Goal: Task Accomplishment & Management: Manage account settings

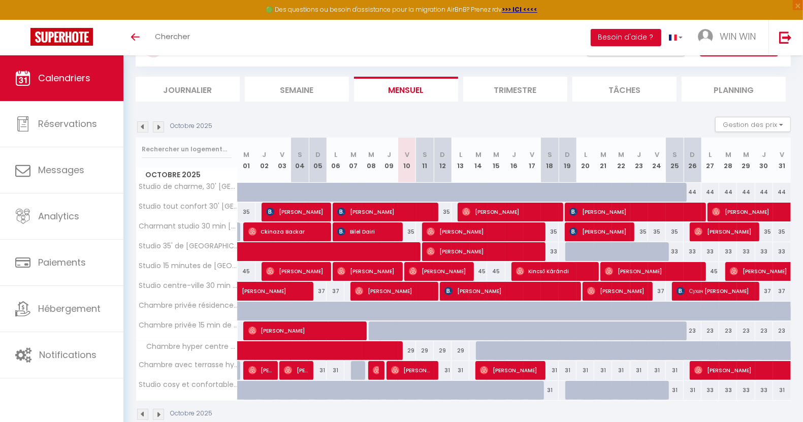
scroll to position [66, 0]
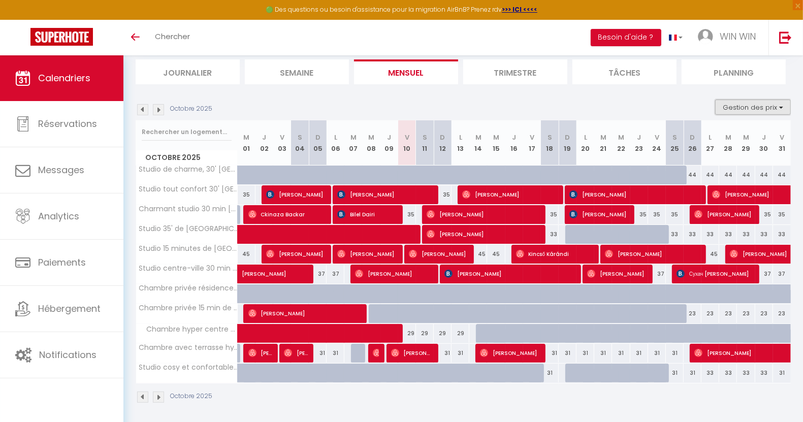
click at [768, 109] on button "Gestion des prix" at bounding box center [753, 107] width 76 height 15
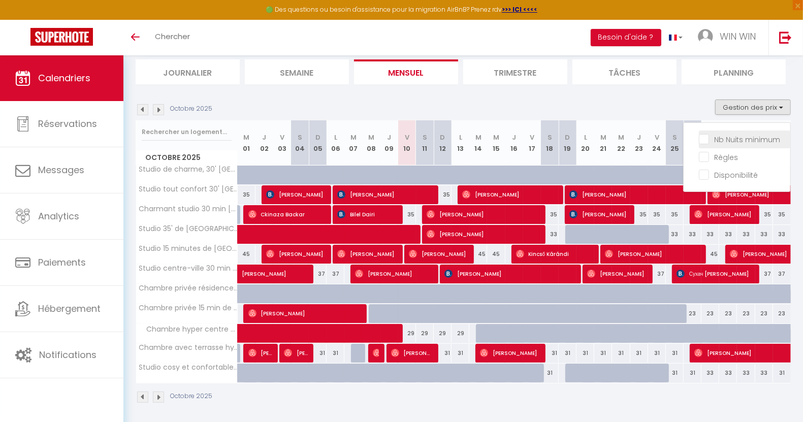
click at [752, 142] on input "Nb Nuits minimum" at bounding box center [744, 139] width 91 height 10
checkbox input "true"
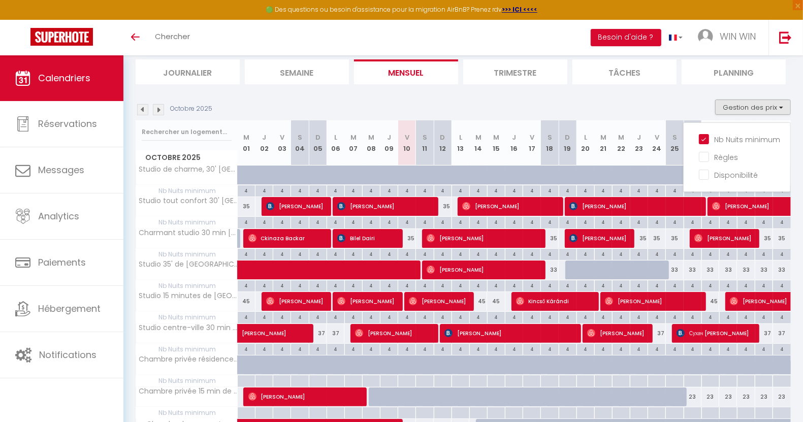
click at [442, 202] on div "35" at bounding box center [443, 206] width 18 height 19
type input "35"
type input "Dim 12 Octobre 2025"
type input "Lun 13 Octobre 2025"
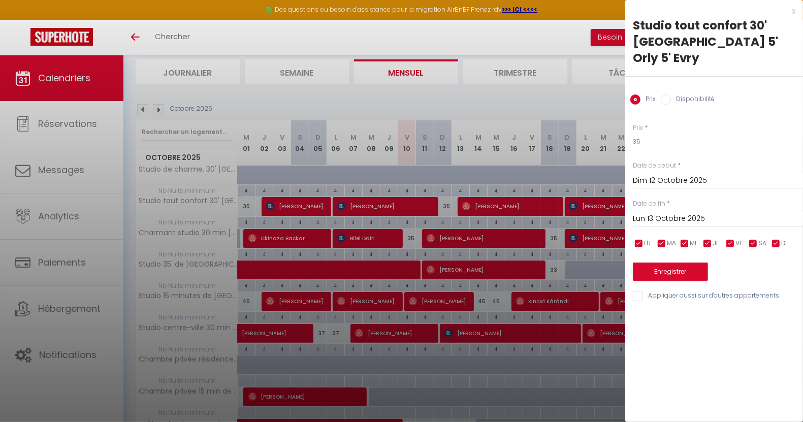
click at [691, 94] on label "Disponibilité" at bounding box center [693, 99] width 44 height 11
click at [671, 94] on input "Disponibilité" at bounding box center [666, 99] width 10 height 10
radio input "true"
radio input "false"
click at [529, 36] on div at bounding box center [401, 211] width 803 height 422
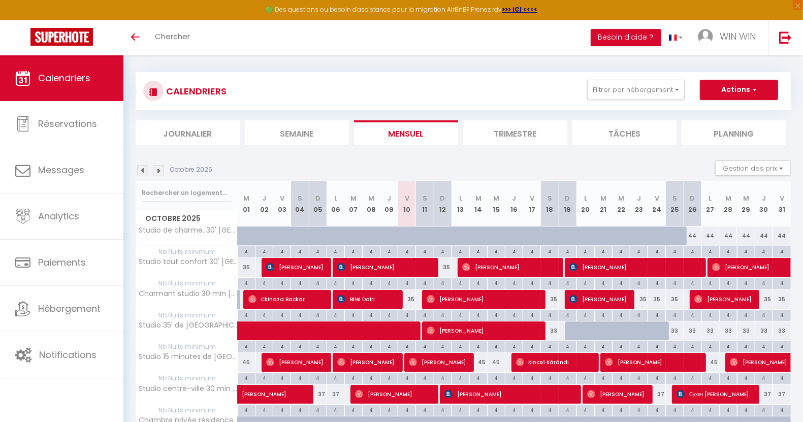
scroll to position [4, 0]
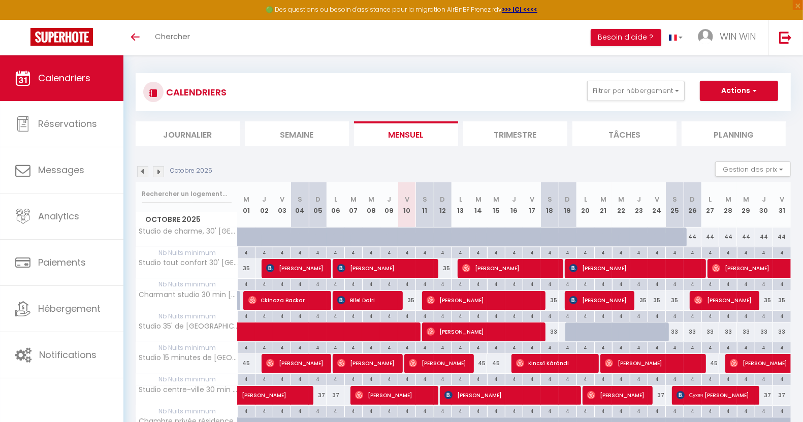
click at [427, 250] on div "4" at bounding box center [424, 252] width 17 height 10
type input "4"
type input "Sam 11 Octobre 2025"
type input "Dim 12 Octobre 2025"
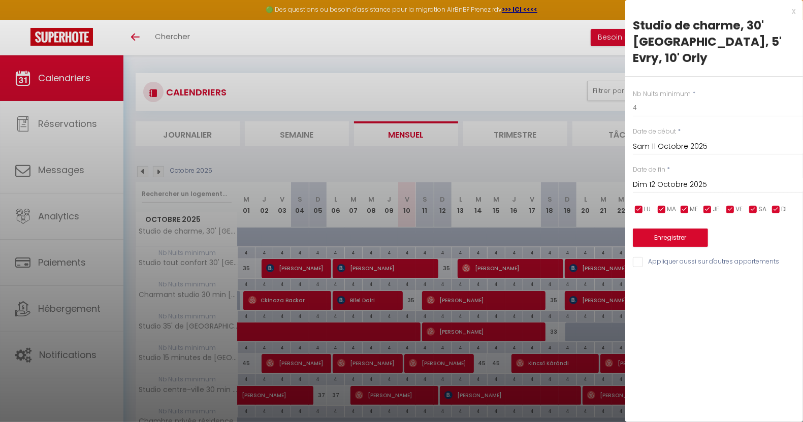
click at [539, 37] on div at bounding box center [401, 211] width 803 height 422
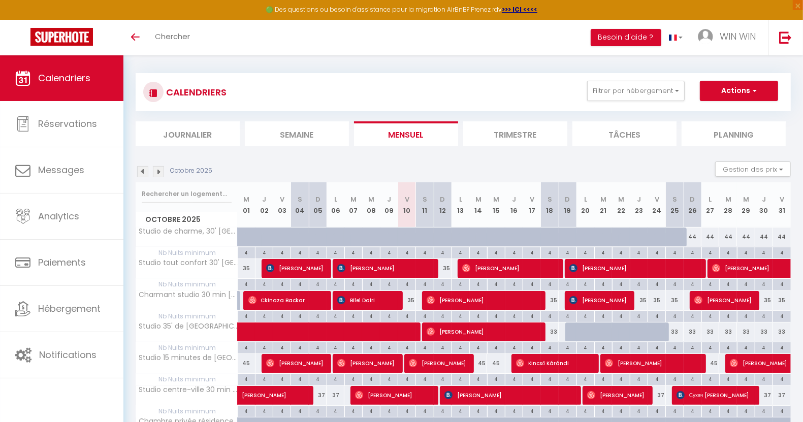
click at [448, 271] on div "35" at bounding box center [443, 268] width 18 height 19
select select "1"
type input "Dim 12 Octobre 2025"
type input "Lun 13 Octobre 2025"
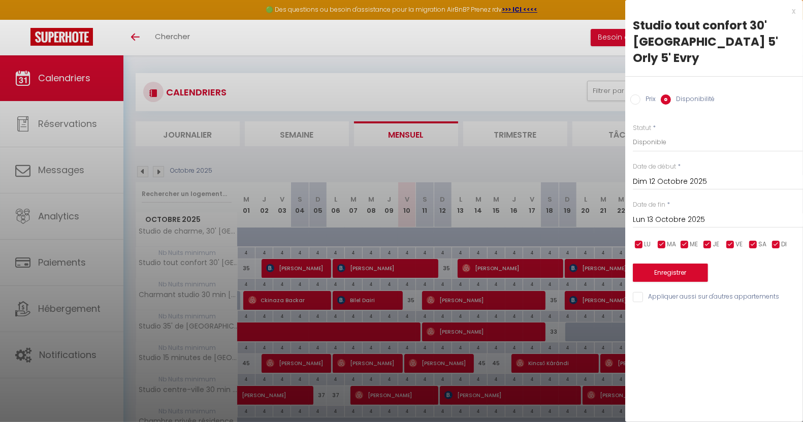
click at [419, 69] on div at bounding box center [401, 211] width 803 height 422
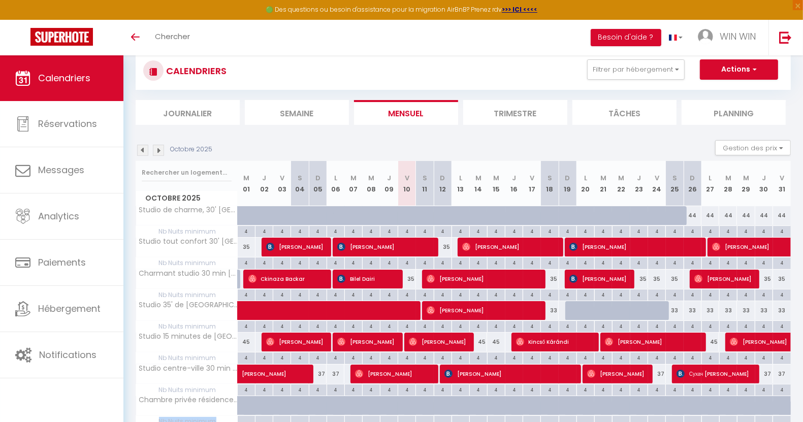
drag, startPoint x: 337, startPoint y: 419, endPoint x: 445, endPoint y: 416, distance: 108.2
click at [445, 416] on tbody "Studio de charme, 30' Paris, 5' Evry, 10' Orly 44 44 44 44 44 44 44 44 44 44 44" at bounding box center [463, 380] width 655 height 348
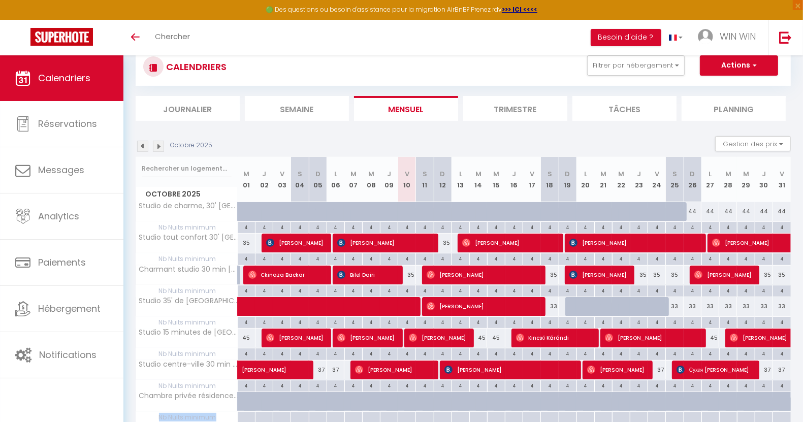
click at [158, 146] on img at bounding box center [158, 146] width 11 height 11
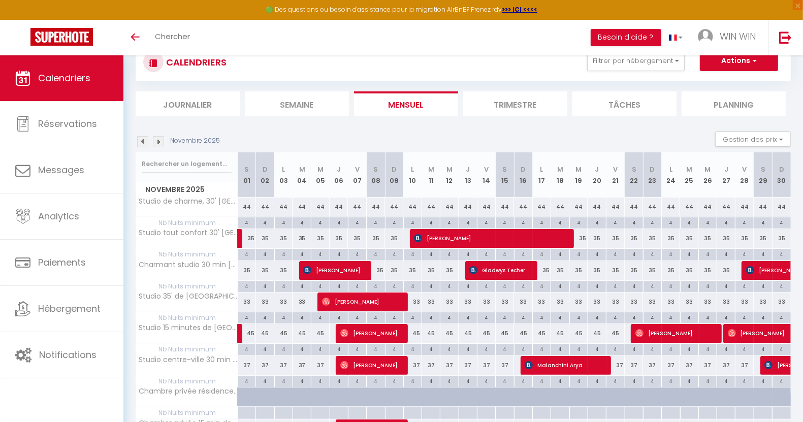
scroll to position [0, 0]
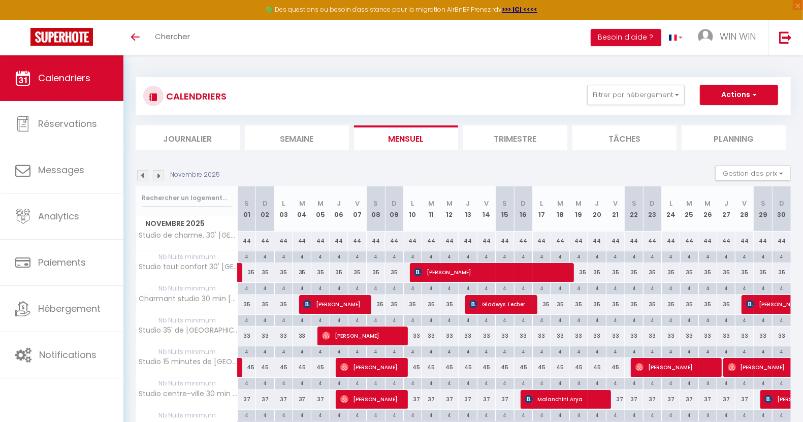
click at [142, 176] on img at bounding box center [142, 175] width 11 height 11
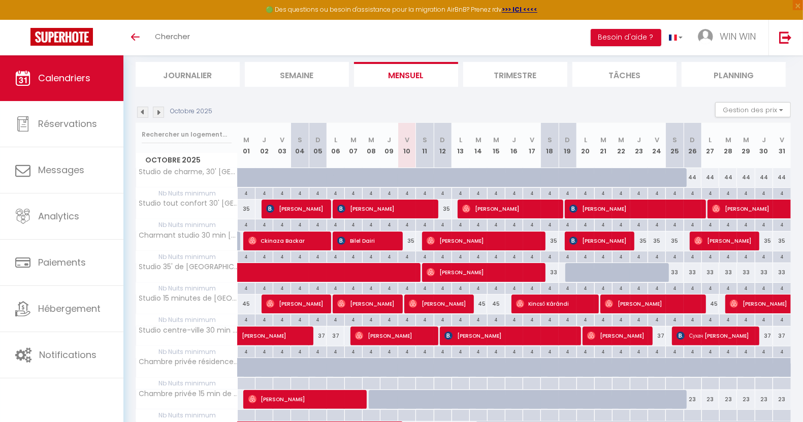
scroll to position [190, 0]
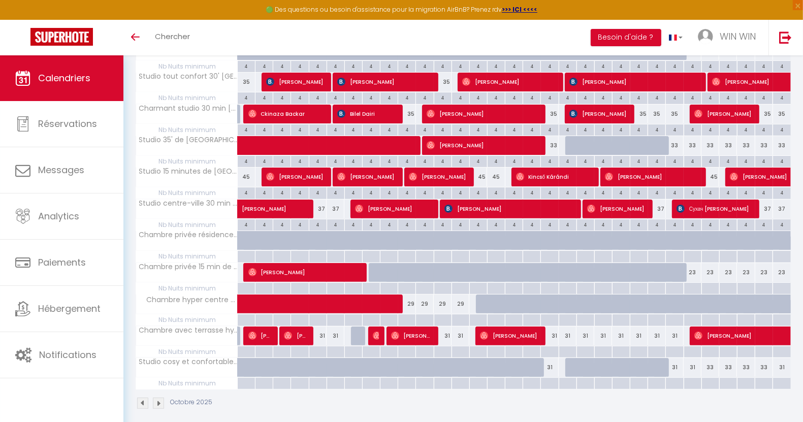
click at [243, 252] on div at bounding box center [246, 257] width 18 height 12
type input "Mer 01 Octobre 2025"
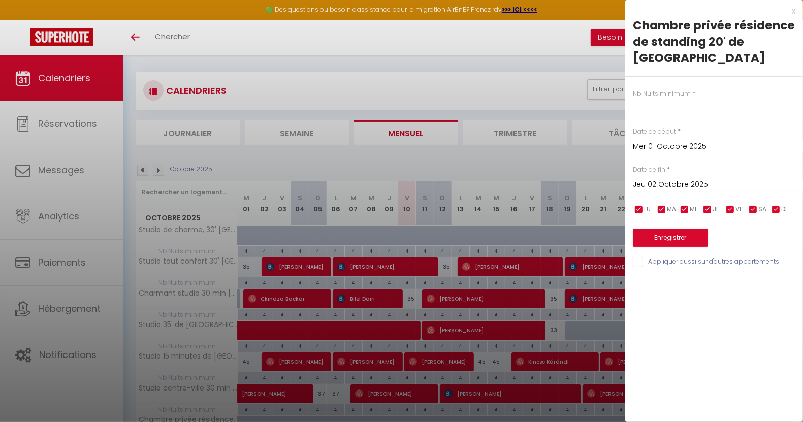
scroll to position [0, 0]
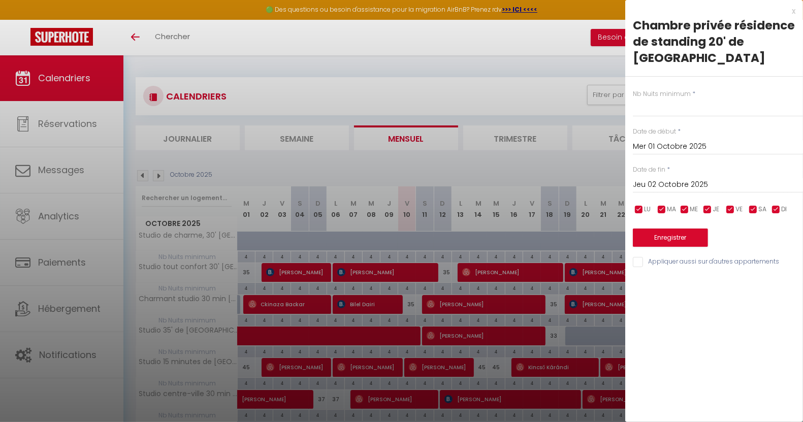
click at [645, 178] on input "Jeu 02 Octobre 2025" at bounding box center [718, 184] width 170 height 13
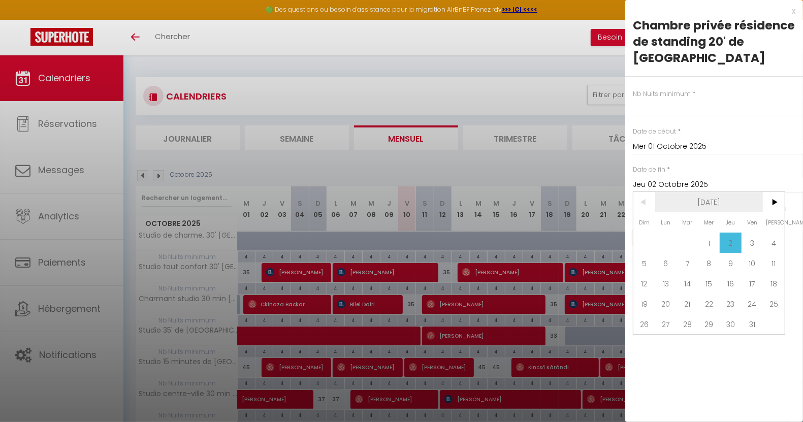
click at [724, 192] on span "[DATE]" at bounding box center [709, 202] width 108 height 20
click at [727, 192] on span "2025" at bounding box center [709, 202] width 108 height 20
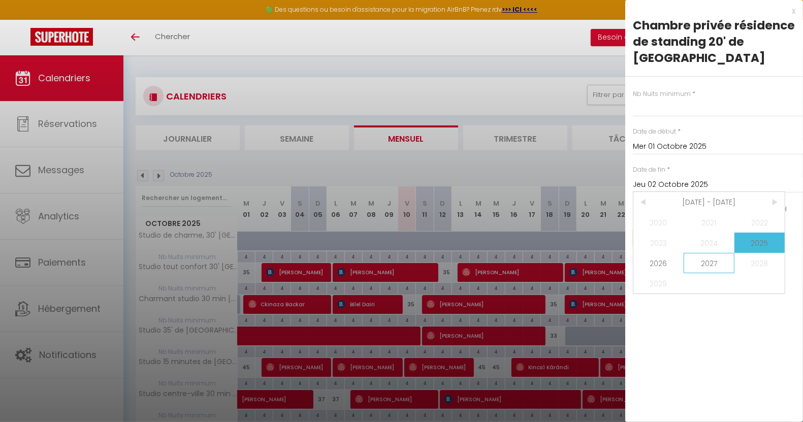
click at [717, 253] on span "2027" at bounding box center [709, 263] width 50 height 20
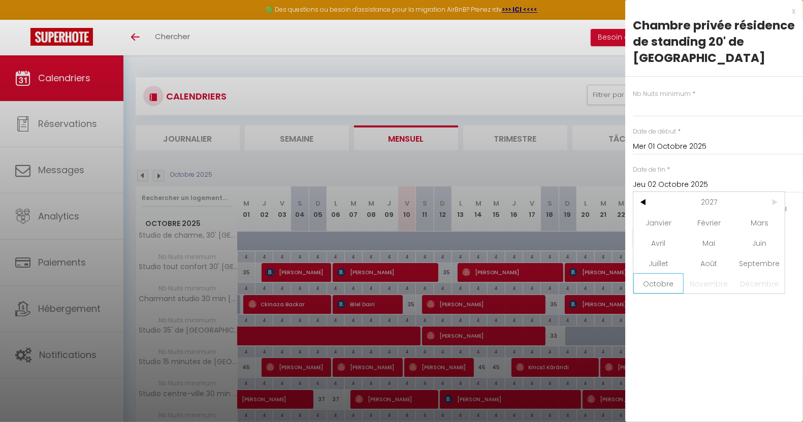
click at [659, 273] on span "Octobre" at bounding box center [658, 283] width 50 height 20
click at [644, 273] on span "10" at bounding box center [644, 283] width 22 height 20
type input "Dim 10 Octobre 2027"
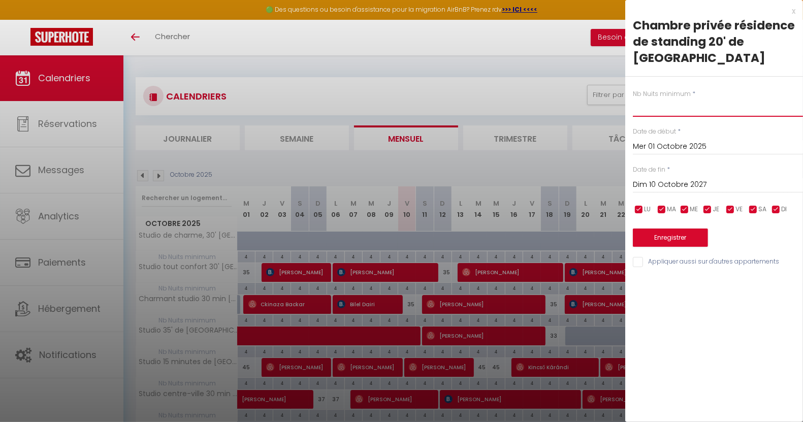
click at [655, 99] on input "text" at bounding box center [718, 108] width 170 height 18
type input "4"
click at [638, 257] on input "Appliquer aussi sur d'autres appartements" at bounding box center [718, 262] width 170 height 10
checkbox input "true"
click at [681, 229] on button "Enregistrer" at bounding box center [670, 238] width 75 height 18
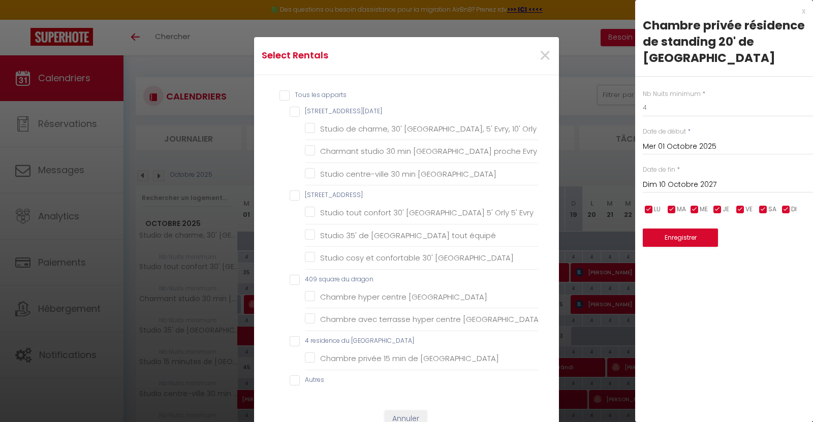
click at [279, 93] on input "Tous les apparts" at bounding box center [408, 95] width 259 height 10
checkbox input "true"
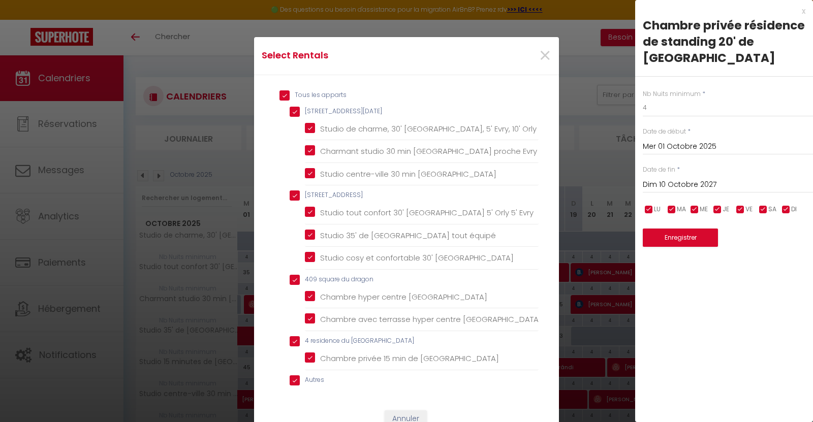
checkbox 1945 "true"
checkbox Orly "true"
checkbox Paris "true"
checkbox gambetta "true"
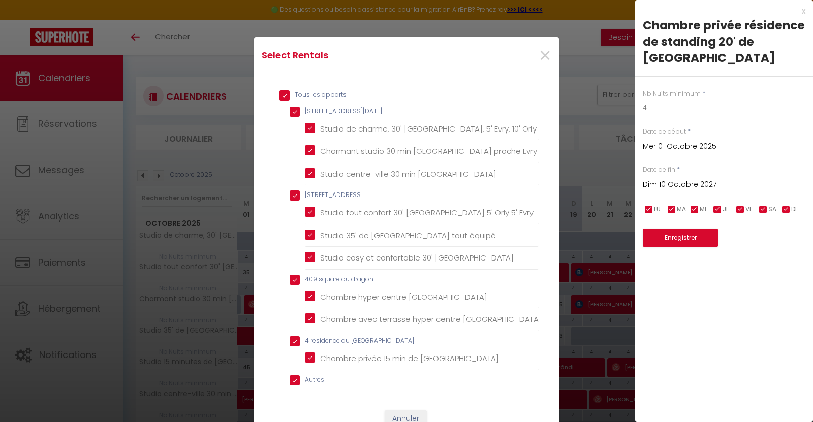
checkbox Evry "true"
checkbox équipé "true"
checkbox Paris "true"
checkbox dragon "true"
checkbox Evry "true"
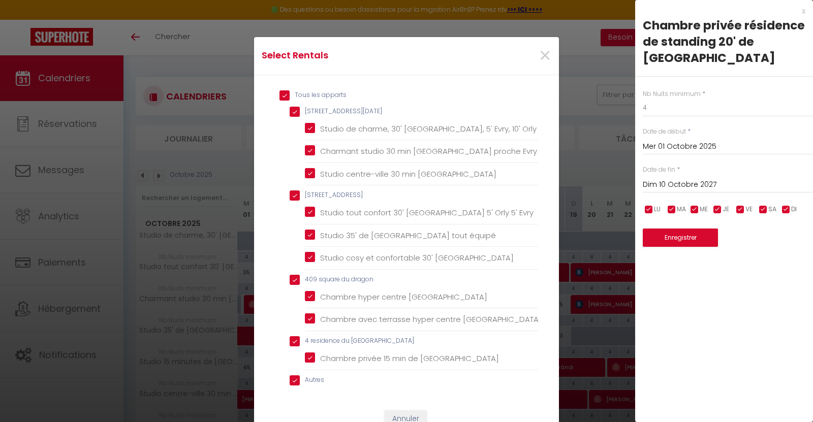
checkbox Evry "true"
checkbox cascades "true"
checkbox Paris "true"
checkbox input "true"
checkbox Orly "true"
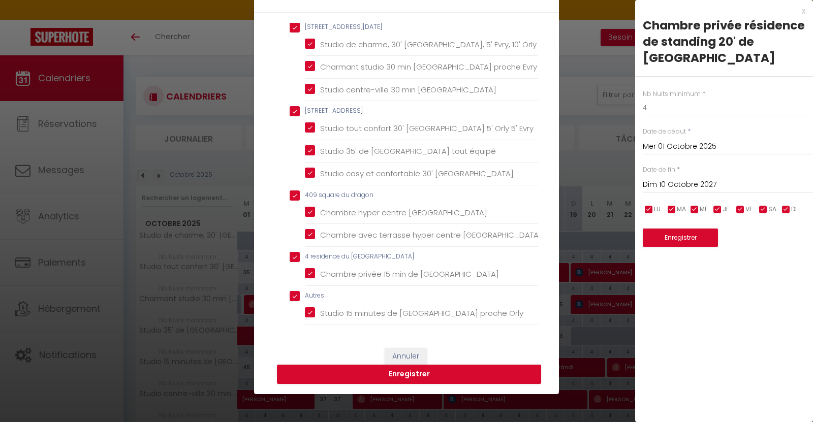
scroll to position [127, 0]
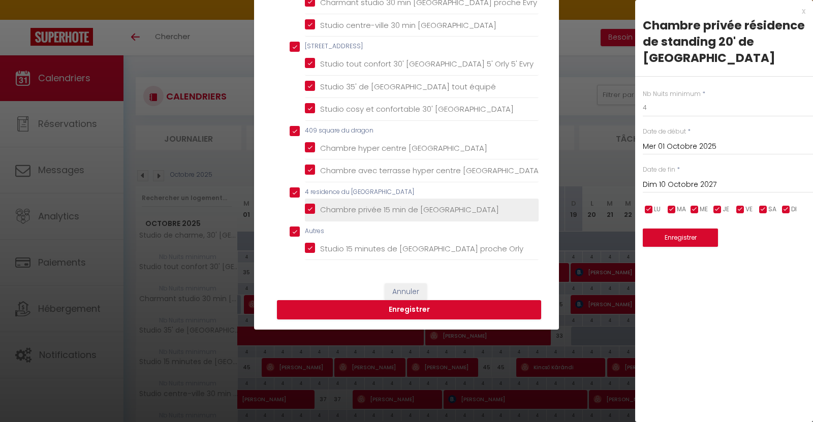
click at [306, 210] on Paris "Chambre privée 15 min de [GEOGRAPHIC_DATA]" at bounding box center [422, 210] width 234 height 10
checkbox Paris "false"
checkbox input "false"
checkbox cascades "false"
click at [419, 313] on button "Enregistrer" at bounding box center [409, 309] width 264 height 19
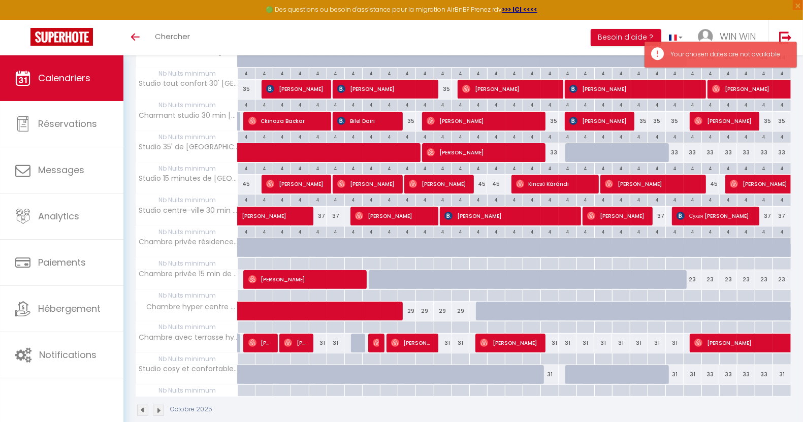
scroll to position [195, 0]
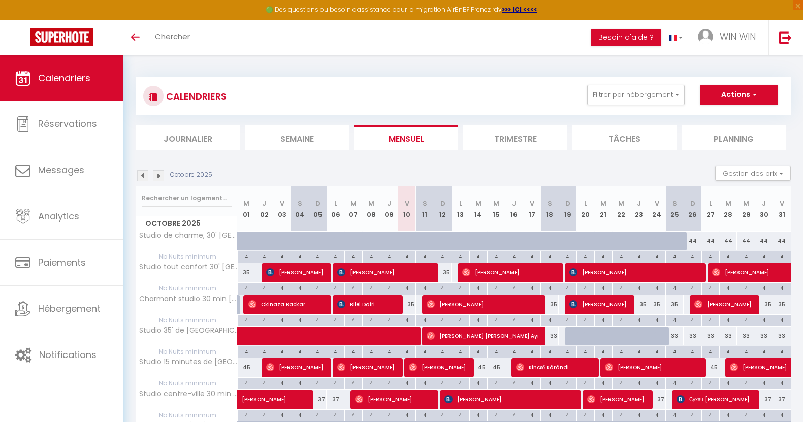
select select
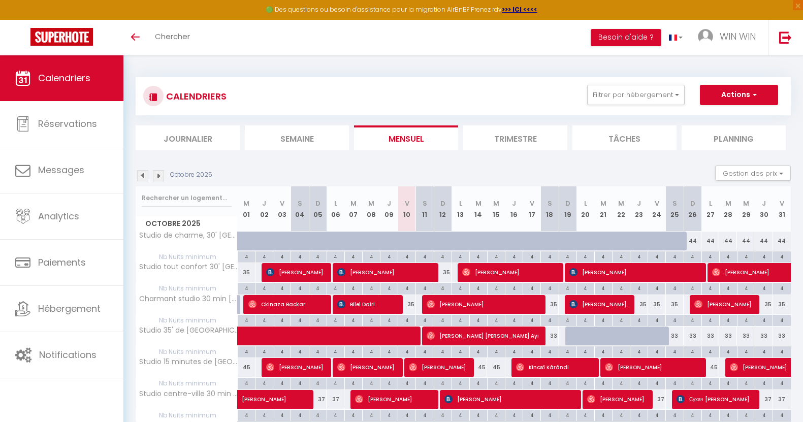
scroll to position [195, 0]
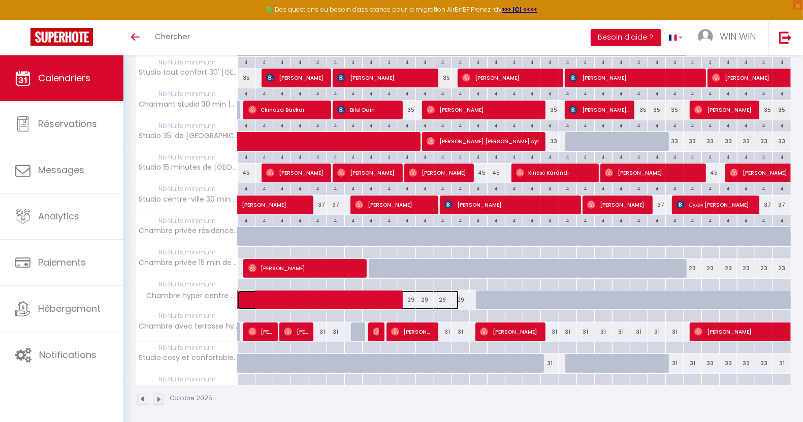
click at [412, 298] on span at bounding box center [353, 300] width 210 height 19
select select "OK"
select select "0"
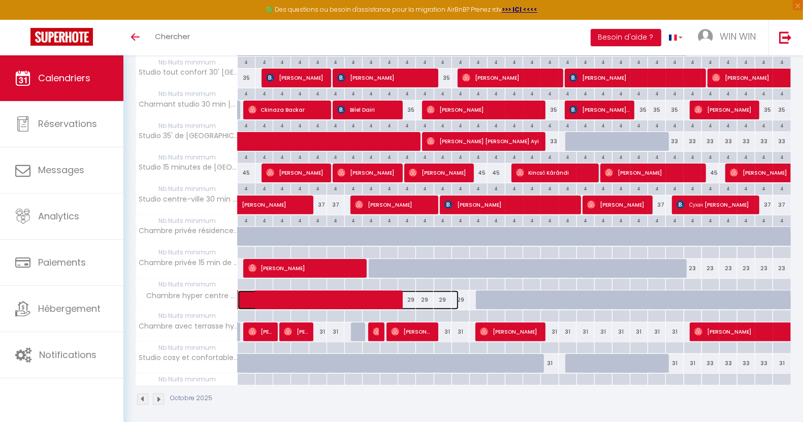
select select "1"
select select
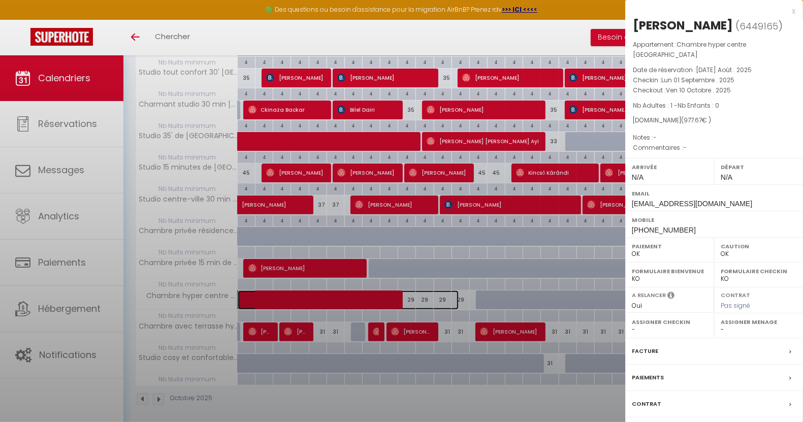
select select "48468"
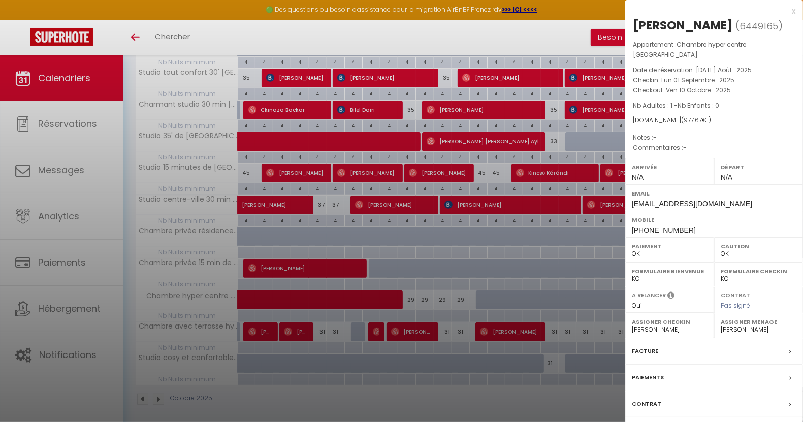
click at [443, 272] on div at bounding box center [401, 211] width 803 height 422
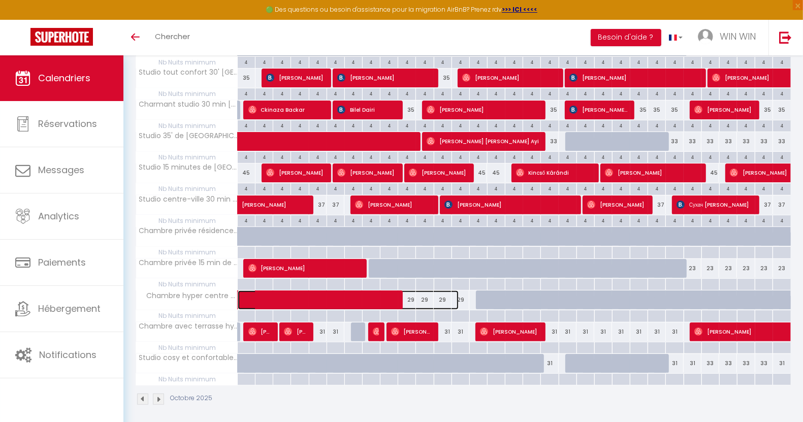
click at [439, 295] on span at bounding box center [353, 300] width 210 height 19
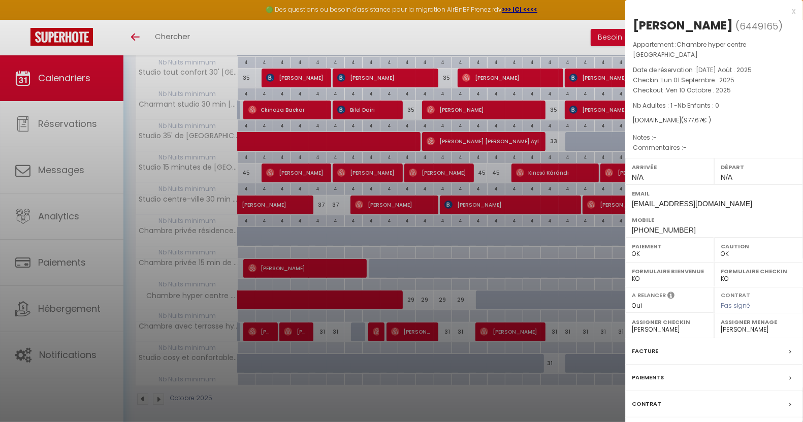
click at [514, 256] on div at bounding box center [401, 211] width 803 height 422
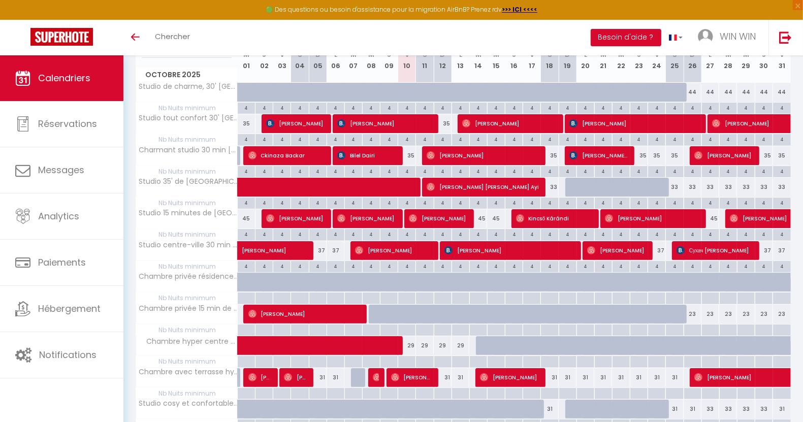
scroll to position [0, 0]
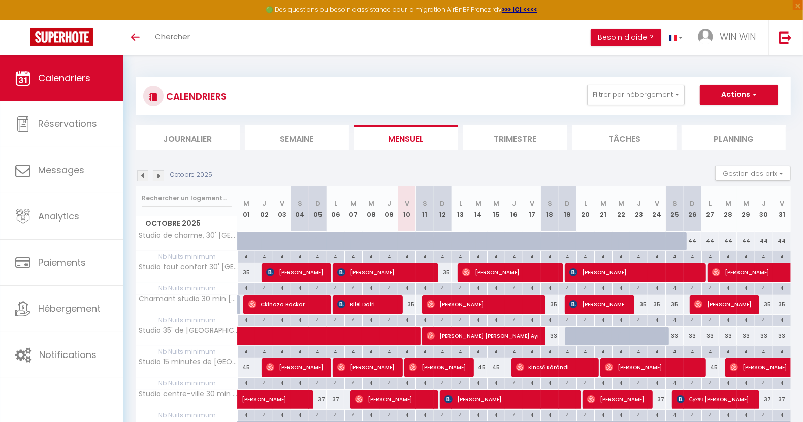
click at [494, 368] on div "45" at bounding box center [496, 367] width 18 height 19
type input "45"
type input "Mer 15 Octobre 2025"
type input "Jeu 16 Octobre 2025"
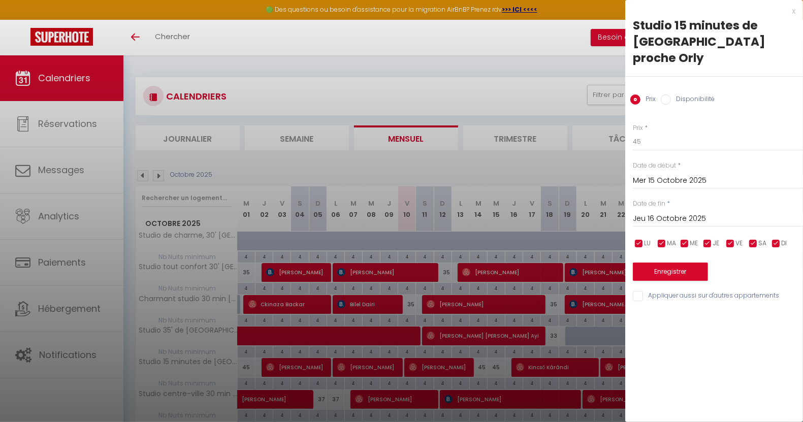
click at [510, 40] on div at bounding box center [401, 211] width 803 height 422
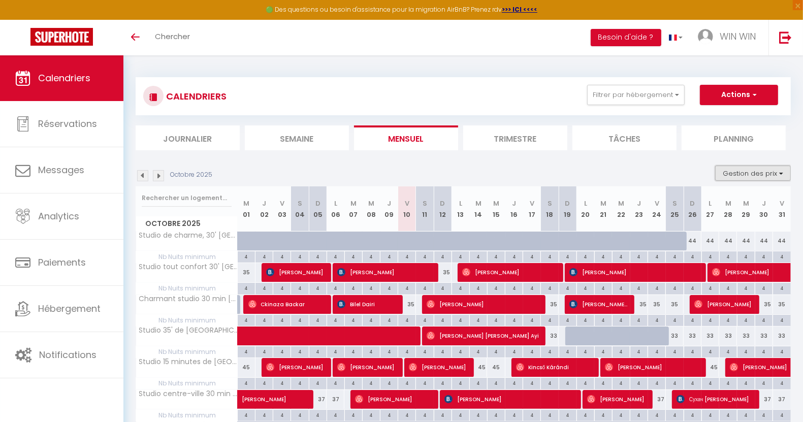
click at [771, 171] on button "Gestion des prix" at bounding box center [753, 173] width 76 height 15
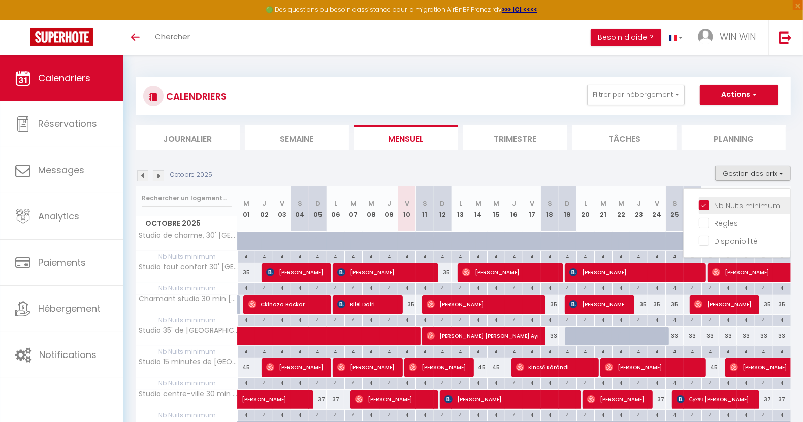
click at [719, 206] on input "Nb Nuits minimum" at bounding box center [744, 205] width 91 height 10
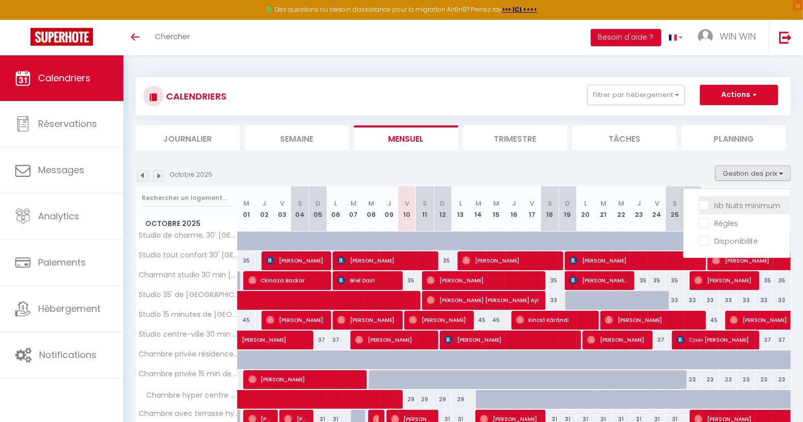
click at [703, 204] on input "Nb Nuits minimum" at bounding box center [744, 205] width 91 height 10
checkbox input "true"
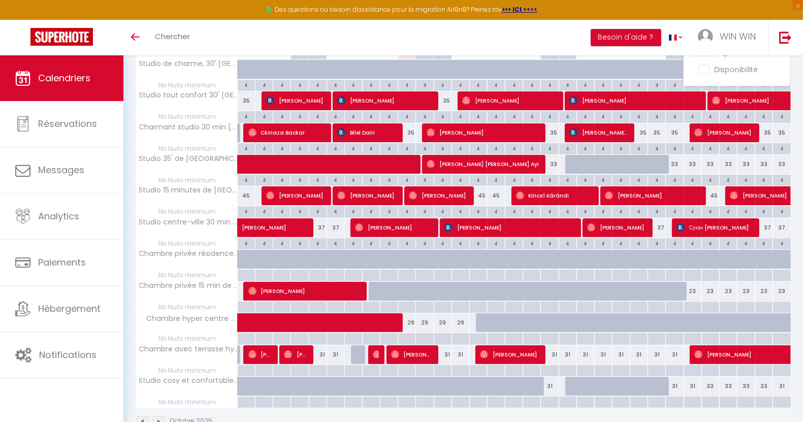
scroll to position [190, 0]
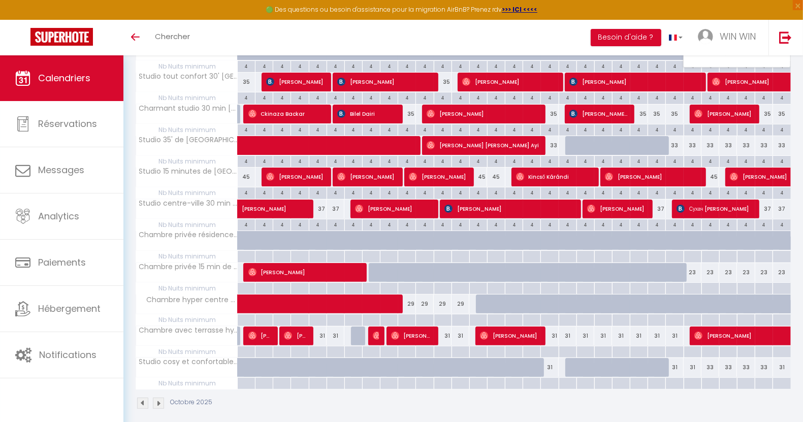
click at [500, 173] on div "45" at bounding box center [496, 177] width 18 height 19
type input "45"
type input "Mer 15 Octobre 2025"
type input "Jeu 16 Octobre 2025"
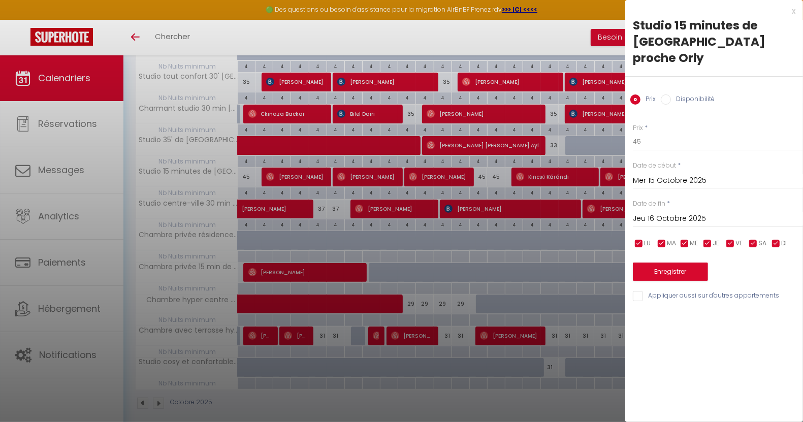
click at [727, 320] on div "x Studio 15 minutes de [GEOGRAPHIC_DATA] proche Orly Prix Disponibilité Prix * …" at bounding box center [714, 211] width 178 height 422
click at [441, 309] on div at bounding box center [401, 211] width 803 height 422
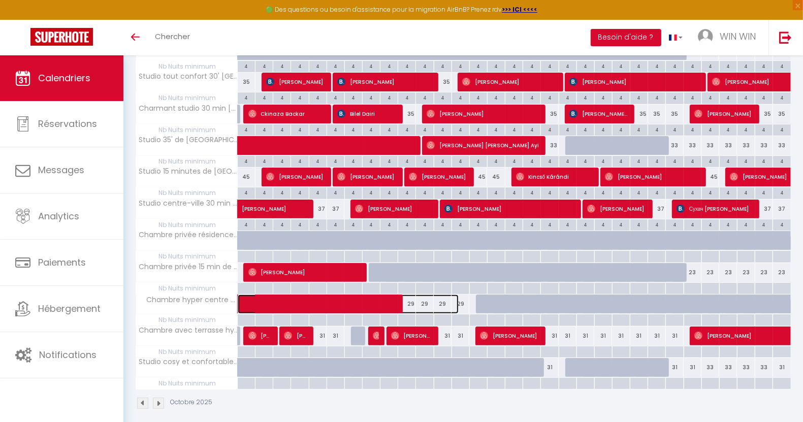
click at [442, 301] on span at bounding box center [353, 304] width 210 height 19
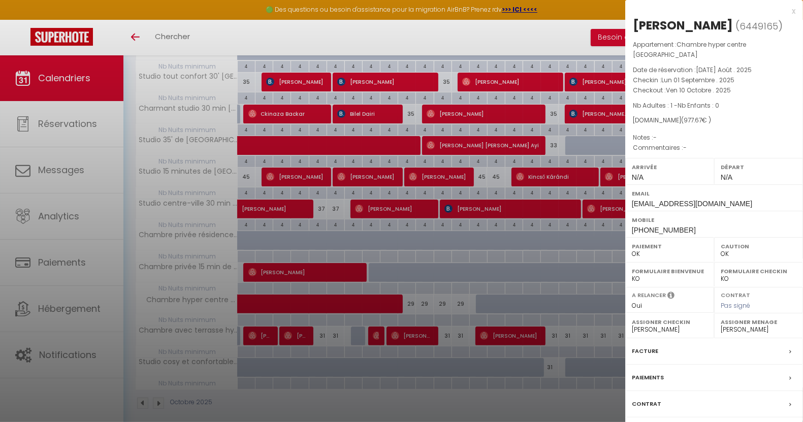
click at [506, 404] on div at bounding box center [401, 211] width 803 height 422
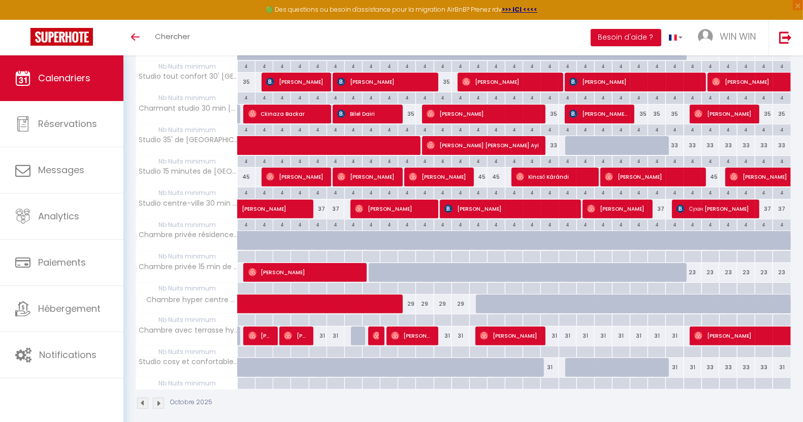
scroll to position [0, 0]
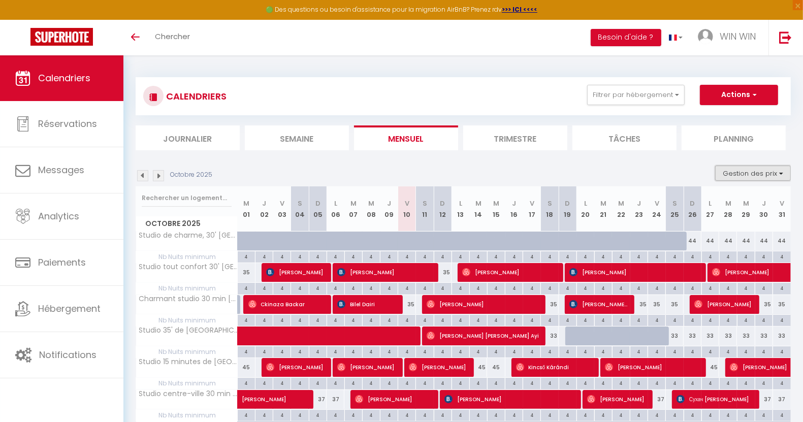
click at [782, 176] on button "Gestion des prix" at bounding box center [753, 173] width 76 height 15
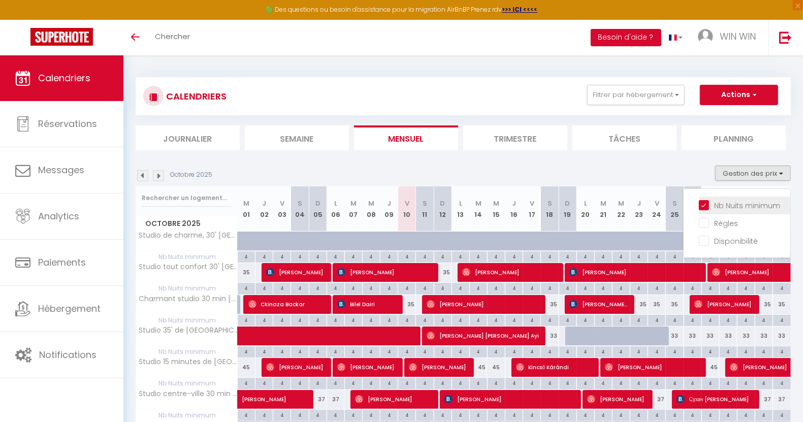
click at [751, 202] on input "Nb Nuits minimum" at bounding box center [744, 205] width 91 height 10
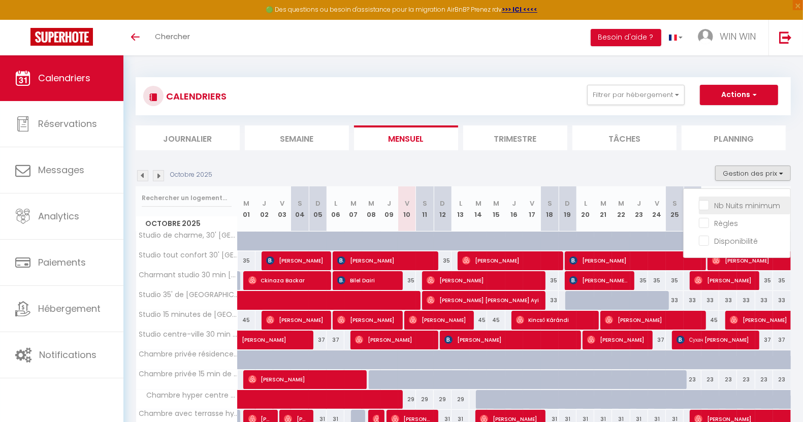
click at [751, 202] on input "Nb Nuits minimum" at bounding box center [744, 205] width 91 height 10
checkbox input "true"
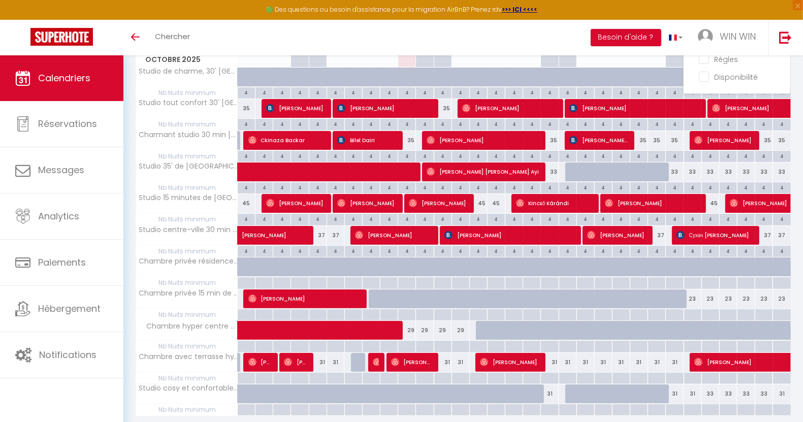
scroll to position [195, 0]
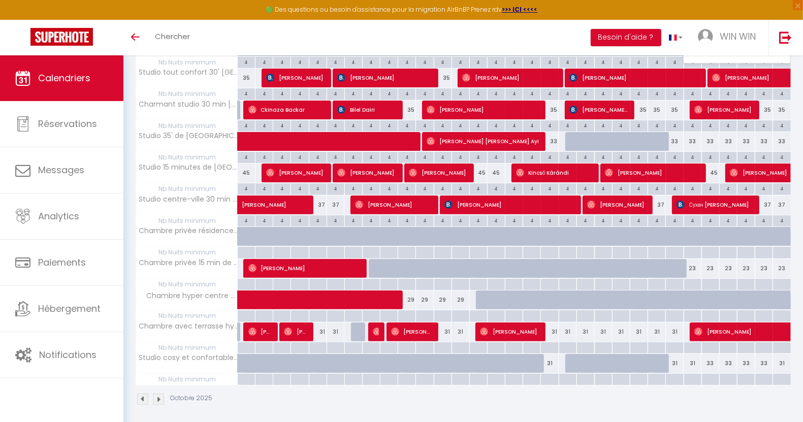
click at [611, 329] on div "31" at bounding box center [603, 332] width 18 height 19
type input "31"
type input "[DATE] Octobre 2025"
type input "Mer 22 Octobre 2025"
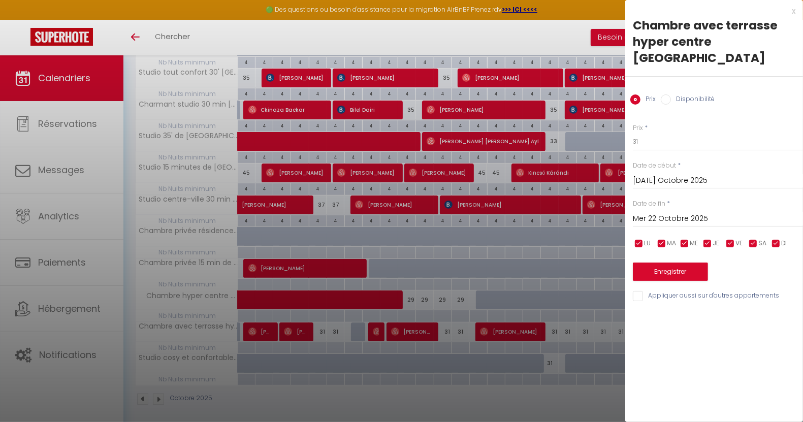
click at [621, 383] on div at bounding box center [401, 211] width 803 height 422
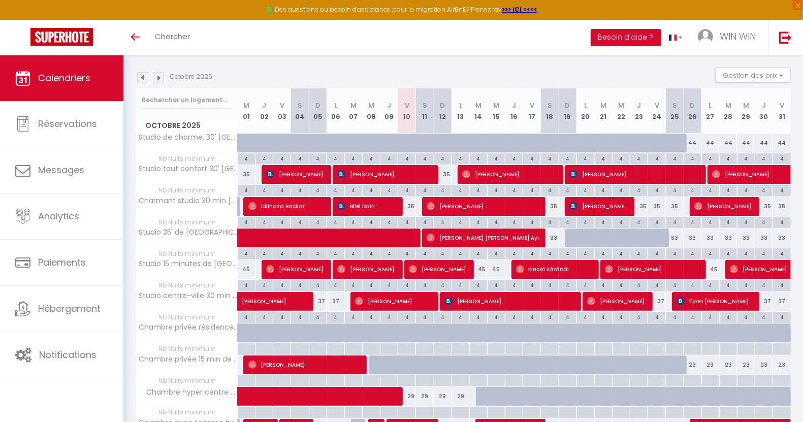
scroll to position [0, 0]
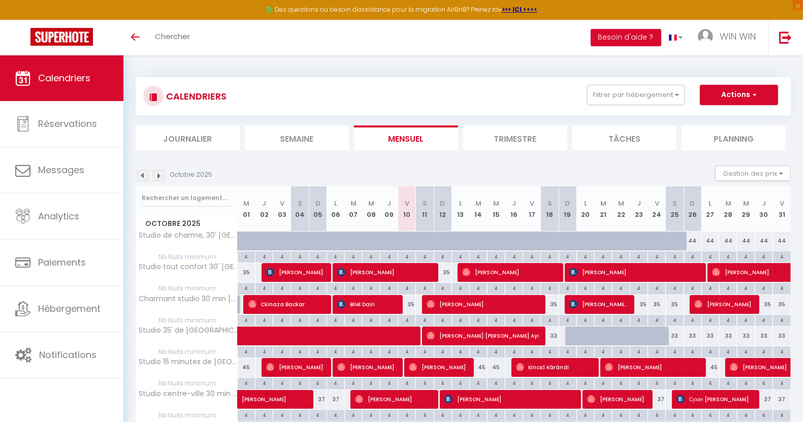
click at [159, 175] on img at bounding box center [158, 175] width 11 height 11
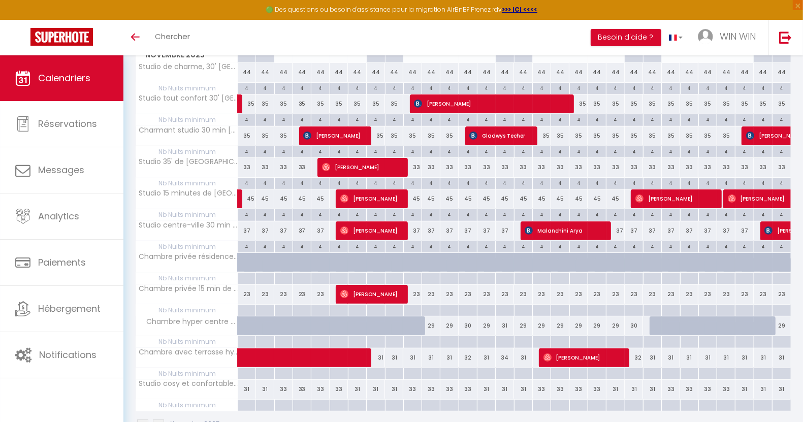
scroll to position [190, 0]
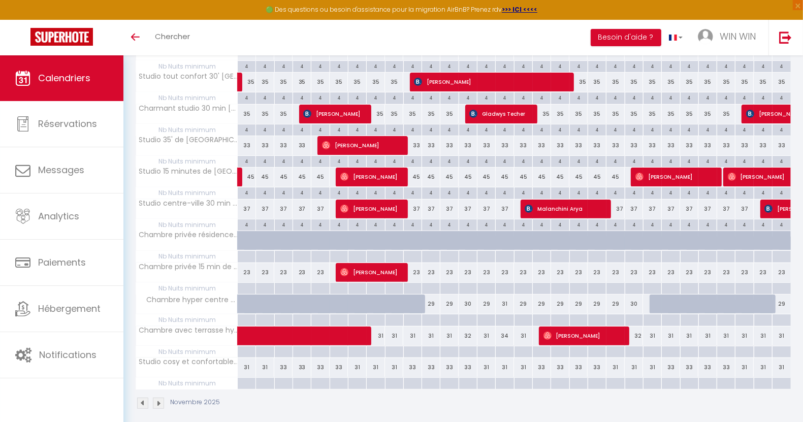
click at [455, 269] on div "23" at bounding box center [449, 272] width 18 height 19
type input "23"
type input "Mer 12 Novembre 2025"
type input "Jeu 13 Novembre 2025"
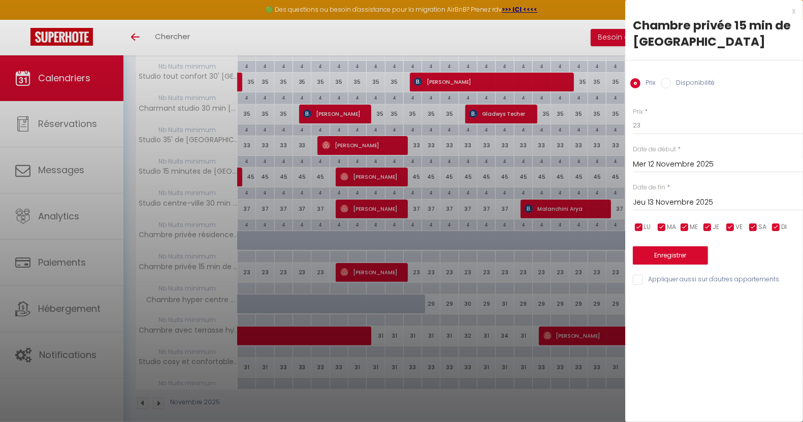
click at [516, 29] on div at bounding box center [401, 211] width 803 height 422
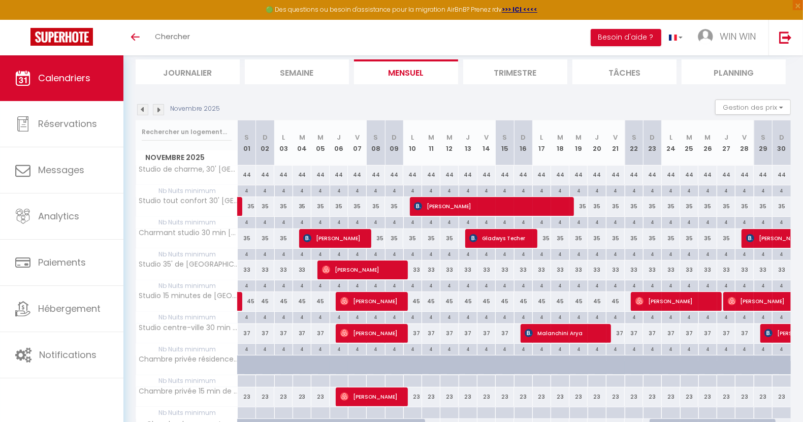
scroll to position [0, 0]
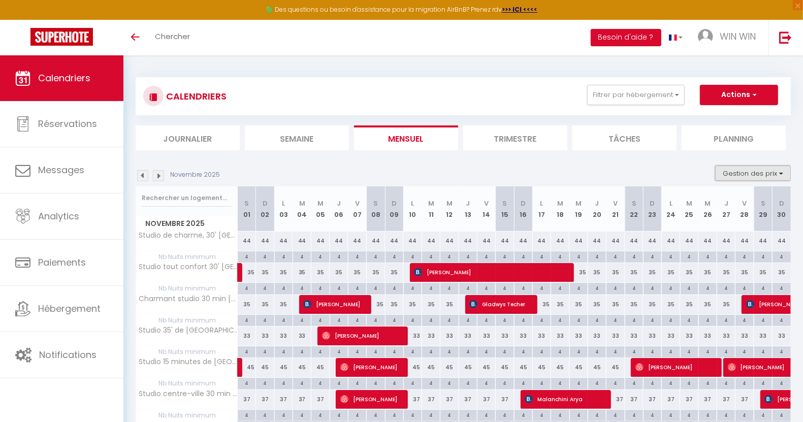
click at [778, 172] on button "Gestion des prix" at bounding box center [753, 173] width 76 height 15
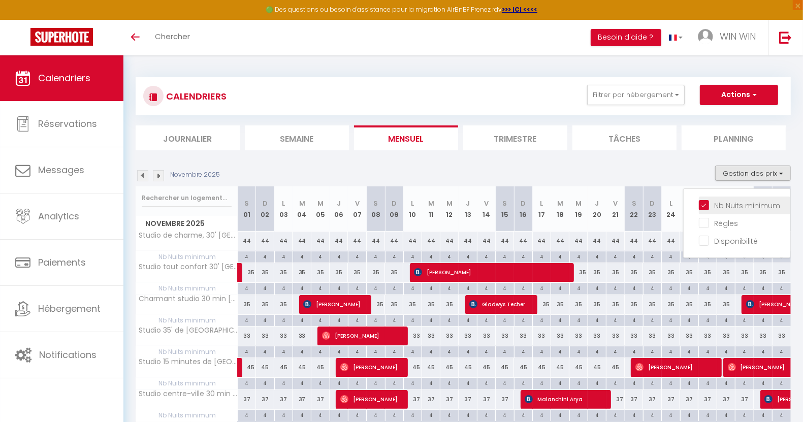
click at [709, 203] on input "Nb Nuits minimum" at bounding box center [744, 205] width 91 height 10
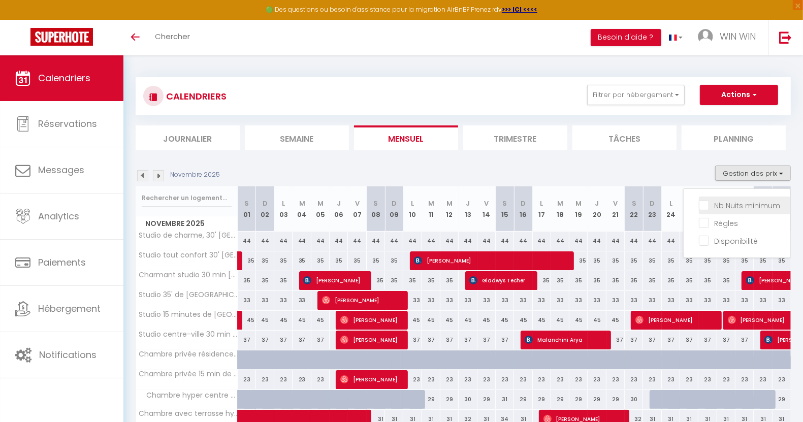
click at [709, 204] on input "Nb Nuits minimum" at bounding box center [744, 205] width 91 height 10
checkbox input "true"
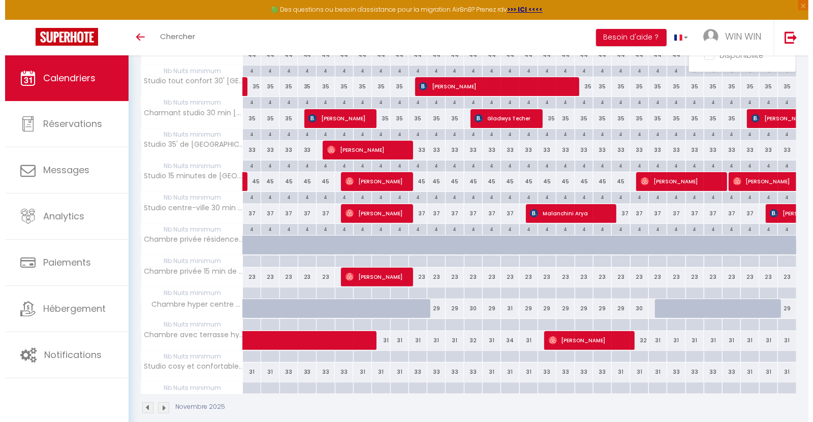
scroll to position [195, 0]
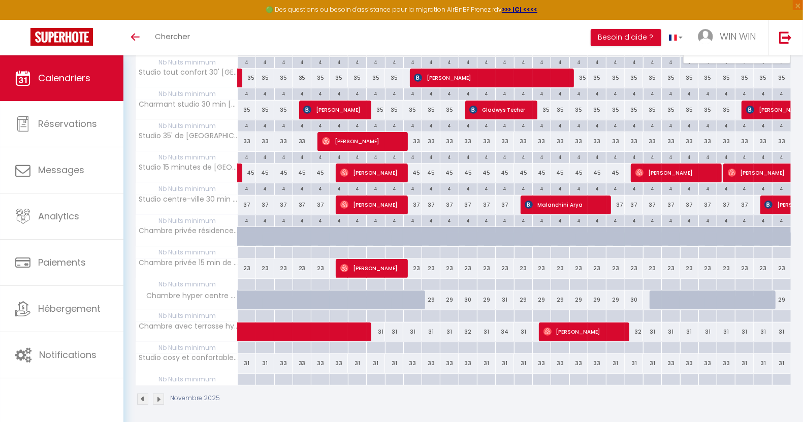
click at [437, 310] on div at bounding box center [431, 316] width 18 height 12
type input "[DATE] Novembre 2025"
type input "Mer 12 Novembre 2025"
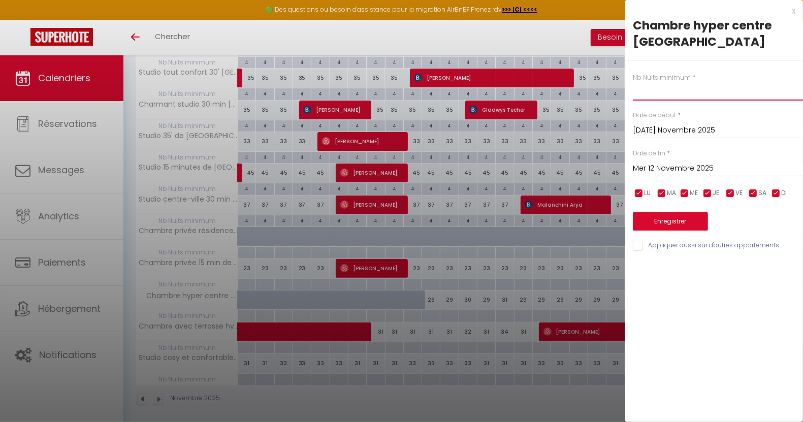
click at [660, 90] on input "text" at bounding box center [718, 91] width 170 height 18
click at [671, 132] on input "[DATE] Novembre 2025" at bounding box center [718, 130] width 170 height 13
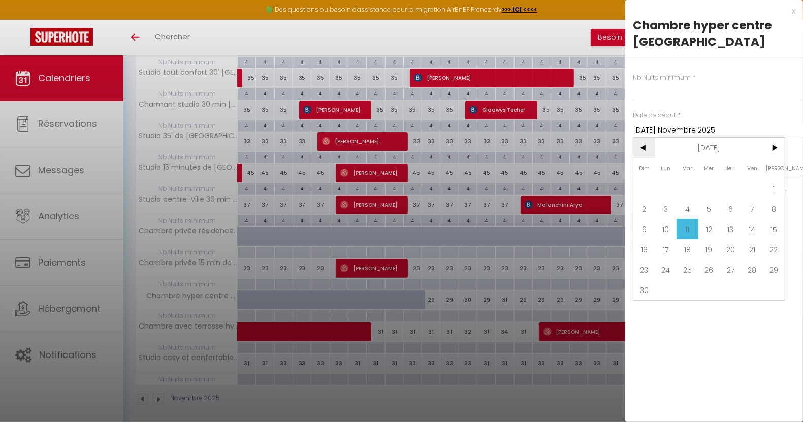
click at [640, 148] on span "<" at bounding box center [644, 148] width 22 height 20
click at [752, 210] on span "10" at bounding box center [753, 209] width 22 height 20
type input "Ven 10 Octobre 2025"
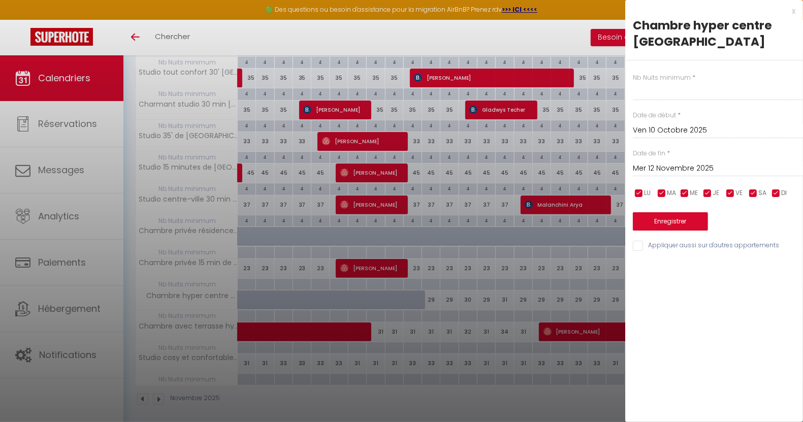
click at [694, 171] on input "Mer 12 Novembre 2025" at bounding box center [718, 168] width 170 height 13
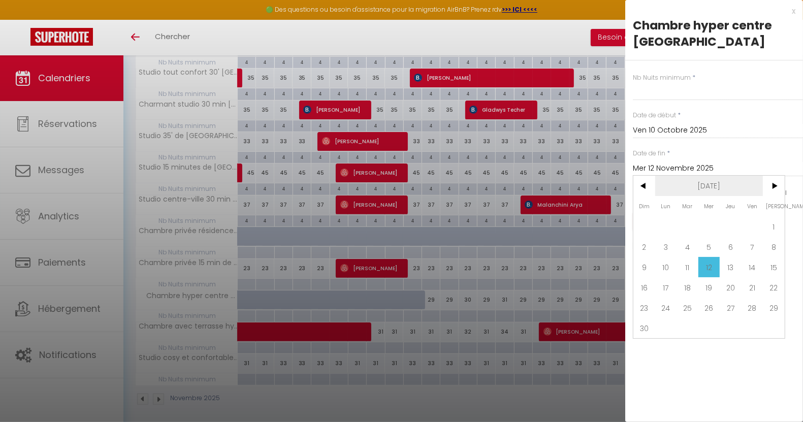
click at [719, 189] on span "[DATE]" at bounding box center [709, 186] width 108 height 20
click at [704, 188] on span "2025" at bounding box center [709, 186] width 108 height 20
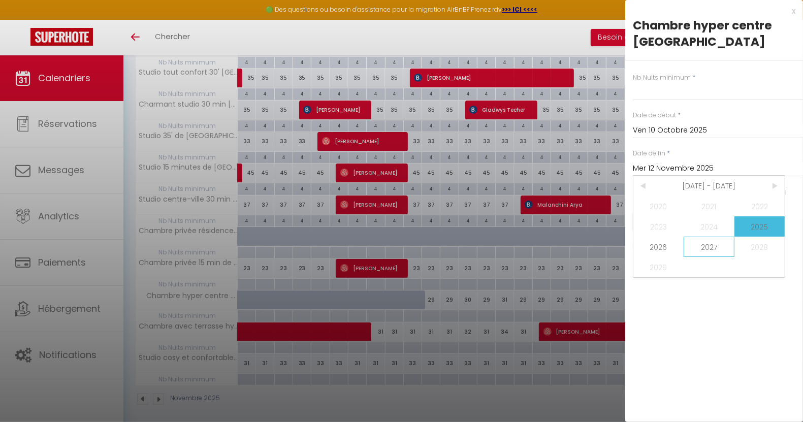
click at [715, 250] on span "2027" at bounding box center [709, 247] width 50 height 20
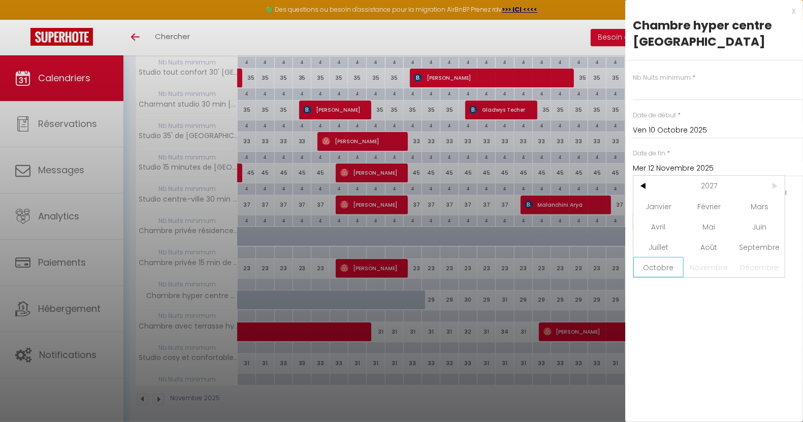
click at [668, 268] on span "Octobre" at bounding box center [658, 267] width 50 height 20
click at [641, 262] on span "10" at bounding box center [644, 267] width 22 height 20
type input "Dim 10 Octobre 2027"
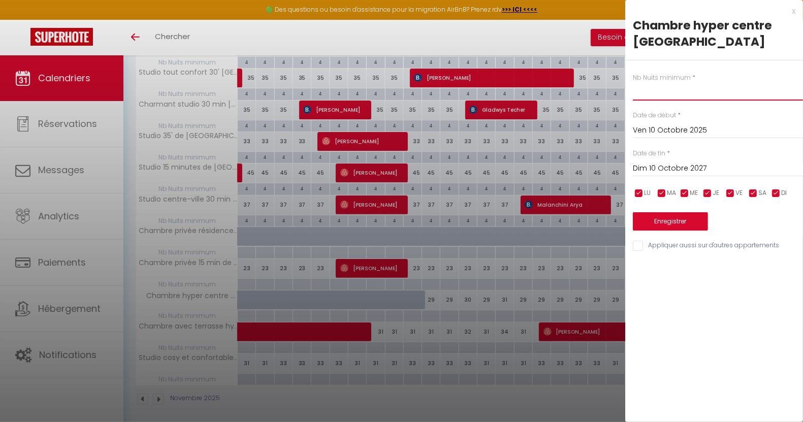
click at [663, 87] on input "text" at bounding box center [718, 91] width 170 height 18
type input "4"
click at [687, 247] on input "Appliquer aussi sur d'autres appartements" at bounding box center [718, 246] width 170 height 10
checkbox input "true"
click at [688, 221] on button "Enregistrer" at bounding box center [670, 221] width 75 height 18
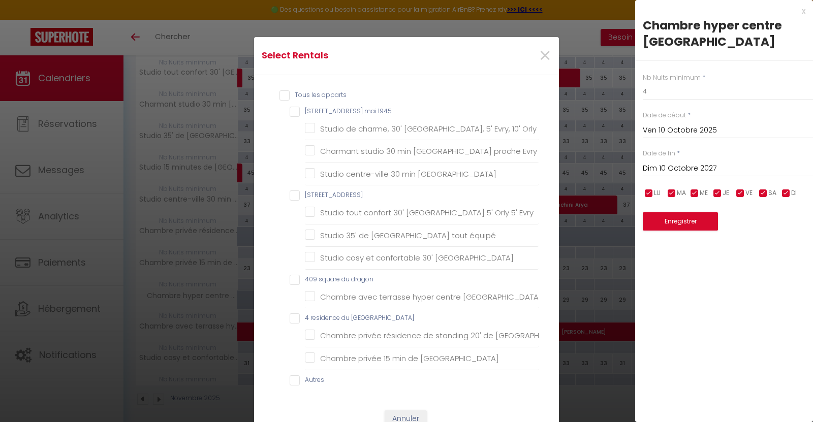
click at [307, 91] on input "Tous les apparts" at bounding box center [408, 95] width 259 height 10
checkbox input "true"
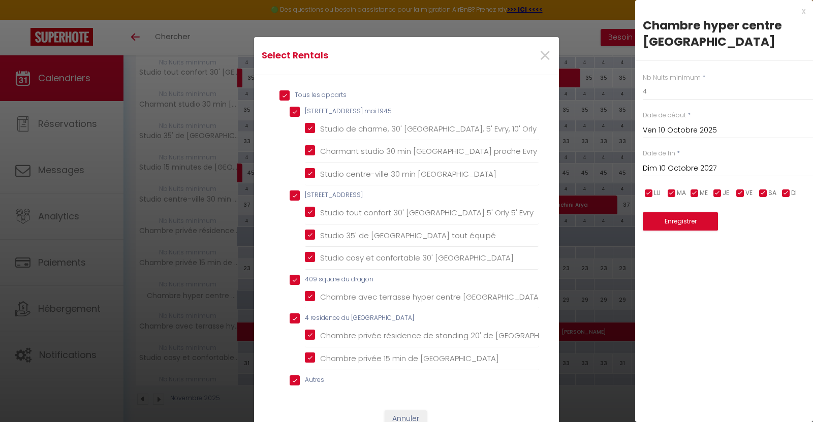
checkbox 1945 "true"
checkbox Orly "true"
checkbox Paris "true"
checkbox gambetta "true"
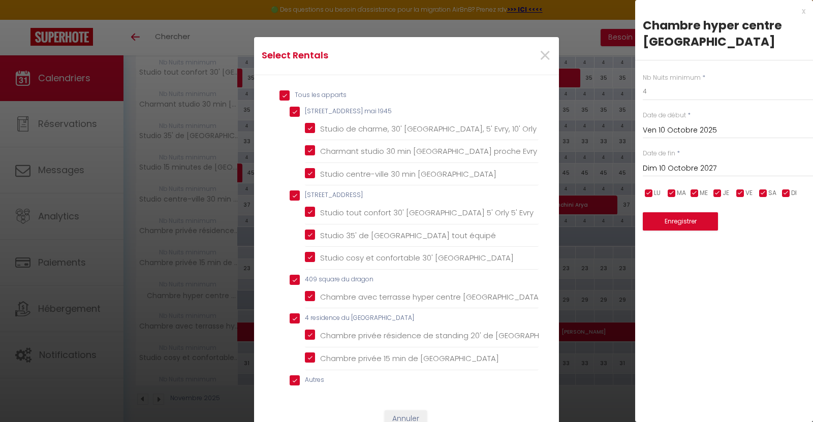
checkbox Evry "true"
checkbox équipé "true"
checkbox Paris "true"
checkbox dragon "true"
checkbox Evry "true"
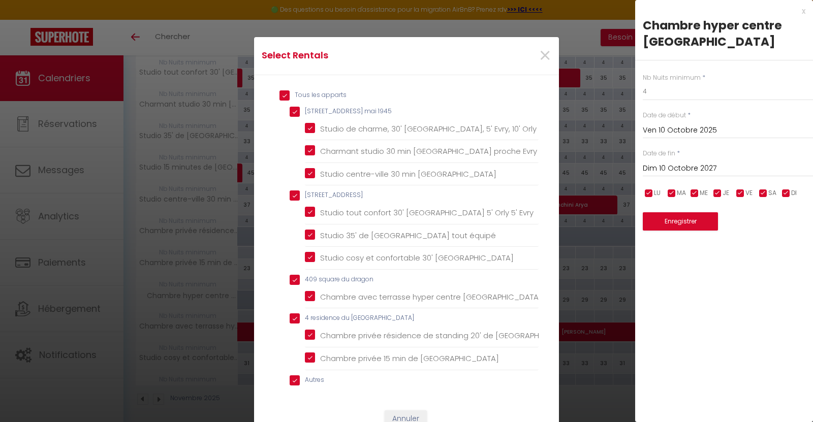
checkbox cascades "true"
checkbox Paris "true"
checkbox input "true"
checkbox Orly "true"
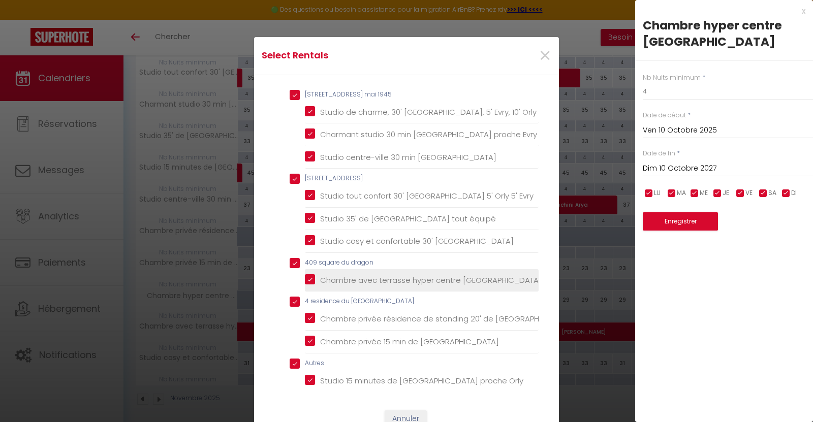
scroll to position [22, 0]
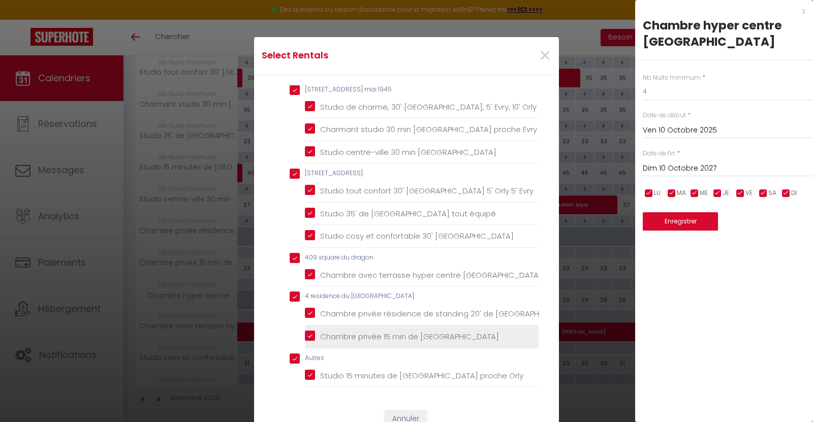
click at [344, 339] on Paris "Chambre privée 15 min de [GEOGRAPHIC_DATA]" at bounding box center [422, 337] width 234 height 10
checkbox Paris "false"
checkbox input "false"
checkbox cascades "false"
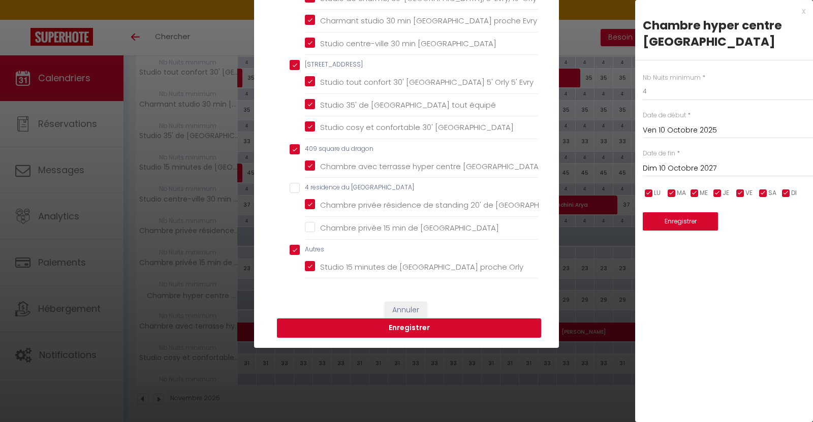
scroll to position [206, 0]
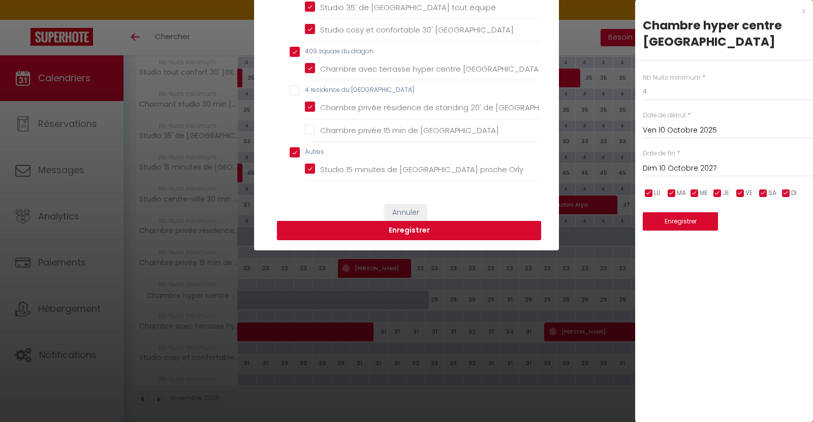
click at [418, 228] on button "Enregistrer" at bounding box center [409, 230] width 264 height 19
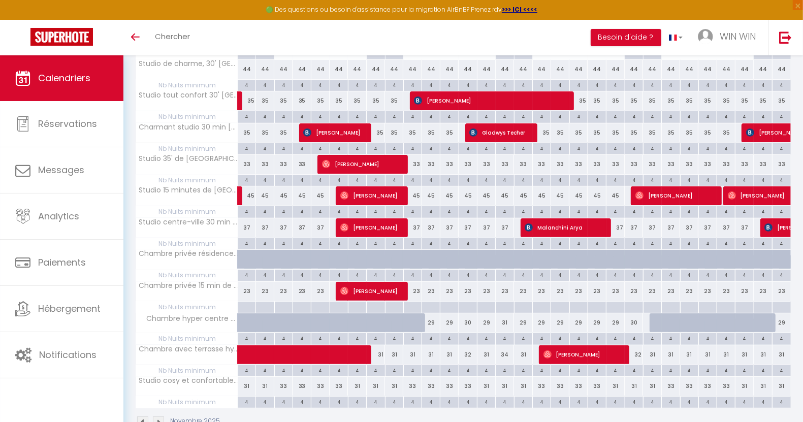
scroll to position [195, 0]
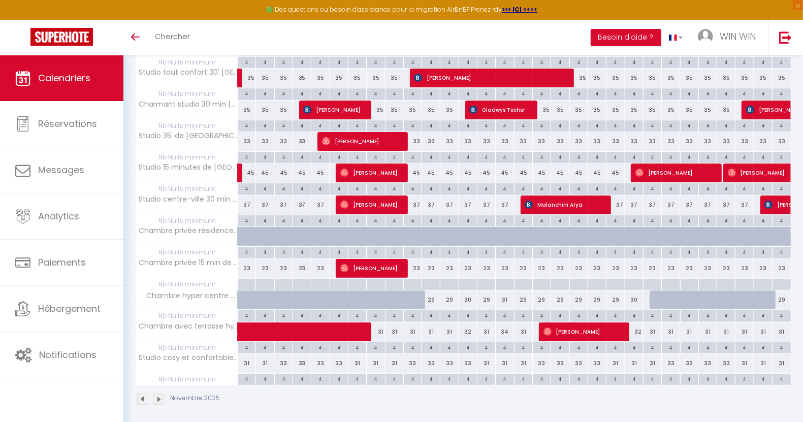
click at [247, 280] on div at bounding box center [246, 285] width 18 height 12
type input "[PERSON_NAME] 01 Novembre 2025"
type input "Dim 02 Novembre 2025"
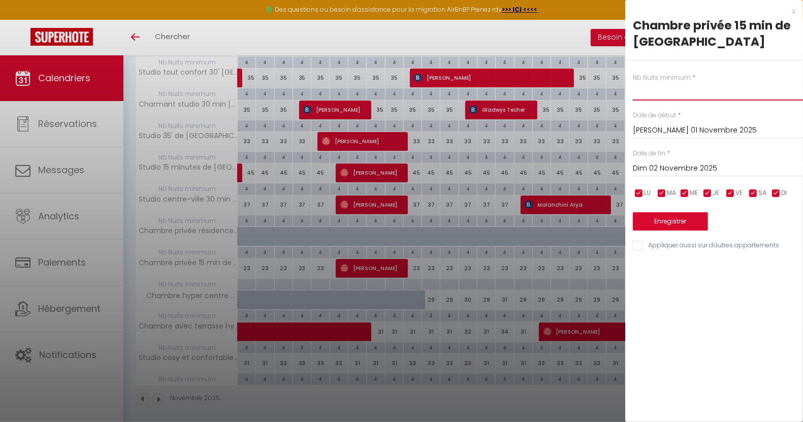
click at [645, 93] on input "text" at bounding box center [718, 91] width 170 height 18
type input "4"
click at [692, 128] on input "[PERSON_NAME] 01 Novembre 2025" at bounding box center [718, 130] width 170 height 13
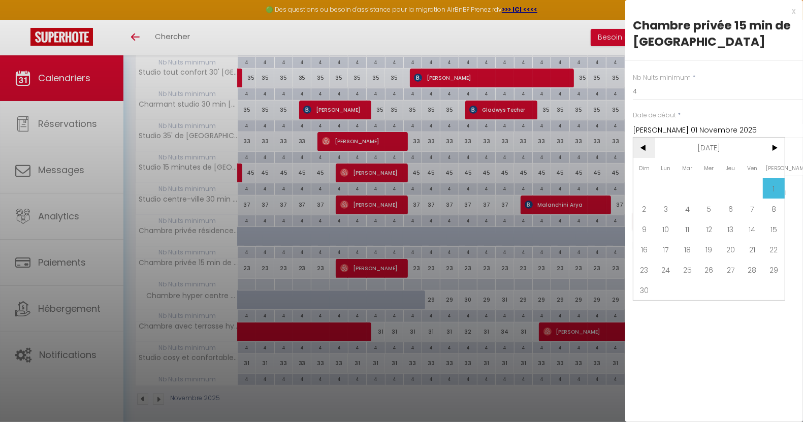
click at [640, 141] on span "<" at bounding box center [644, 148] width 22 height 20
click at [749, 205] on span "10" at bounding box center [753, 209] width 22 height 20
type input "Ven 10 Octobre 2025"
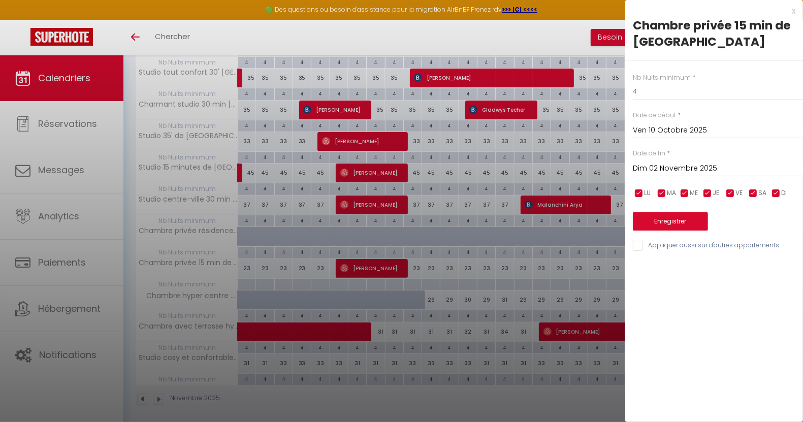
click at [697, 163] on input "Dim 02 Novembre 2025" at bounding box center [718, 168] width 170 height 13
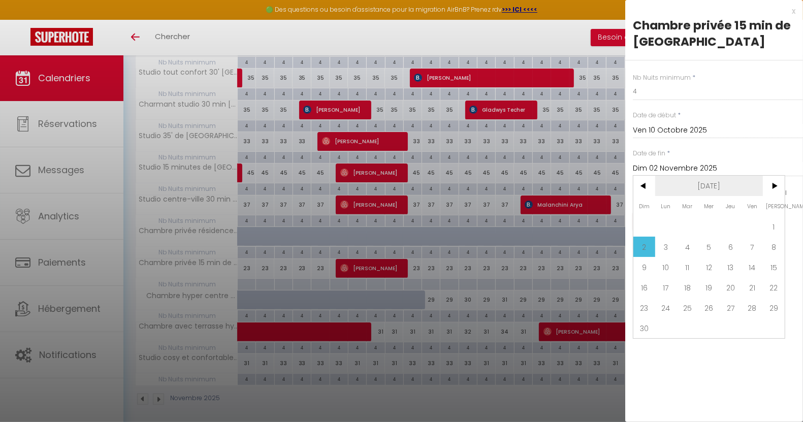
click at [733, 181] on span "[DATE]" at bounding box center [709, 186] width 108 height 20
click at [705, 186] on span "2025" at bounding box center [709, 186] width 108 height 20
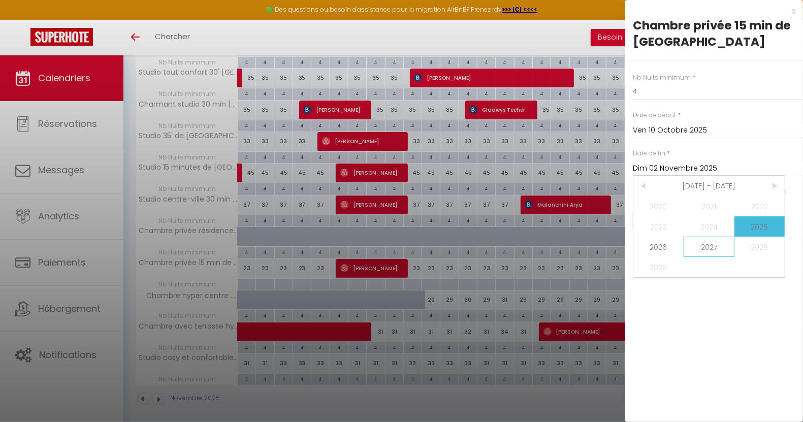
click at [709, 245] on span "2027" at bounding box center [709, 247] width 50 height 20
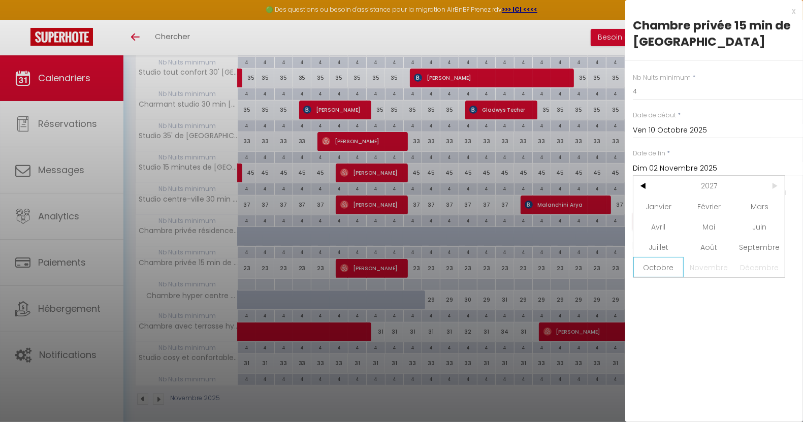
click at [669, 264] on span "Octobre" at bounding box center [658, 267] width 50 height 20
click at [647, 269] on span "10" at bounding box center [644, 267] width 22 height 20
type input "Dim 10 Octobre 2027"
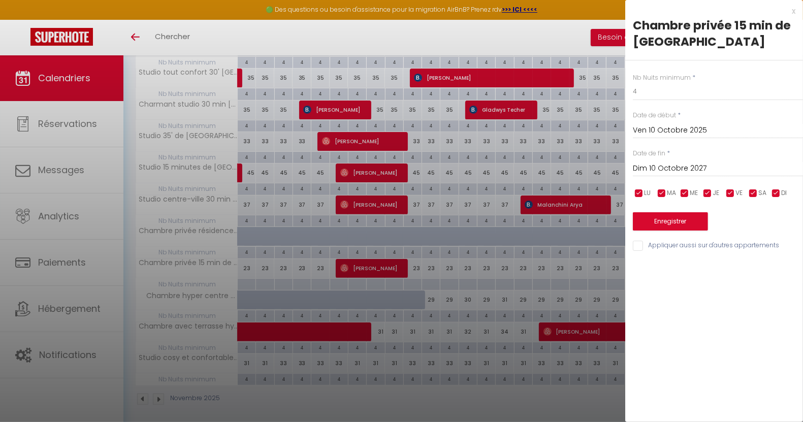
click at [714, 285] on div "x Chambre privée 15 min de [GEOGRAPHIC_DATA] Nb Nuits minimum * 4 Date de début…" at bounding box center [714, 211] width 178 height 422
click at [672, 224] on button "Enregistrer" at bounding box center [670, 221] width 75 height 18
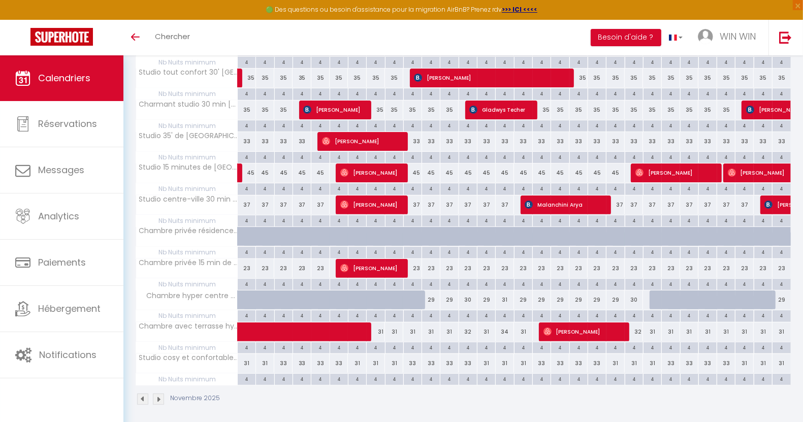
click at [145, 394] on img at bounding box center [142, 399] width 11 height 11
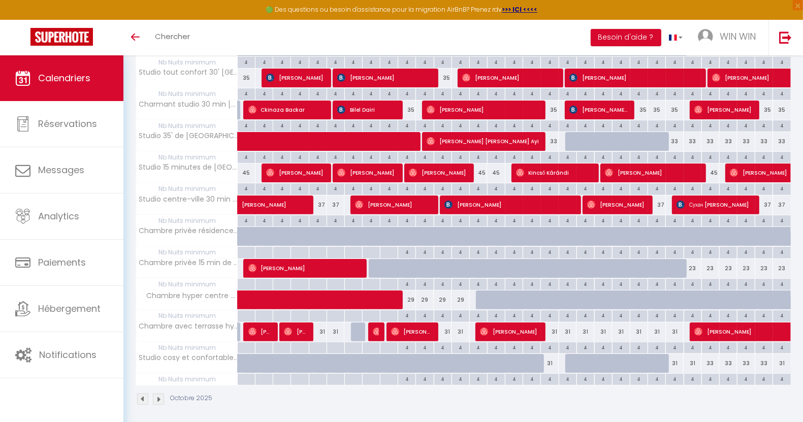
click at [158, 394] on img at bounding box center [158, 399] width 11 height 11
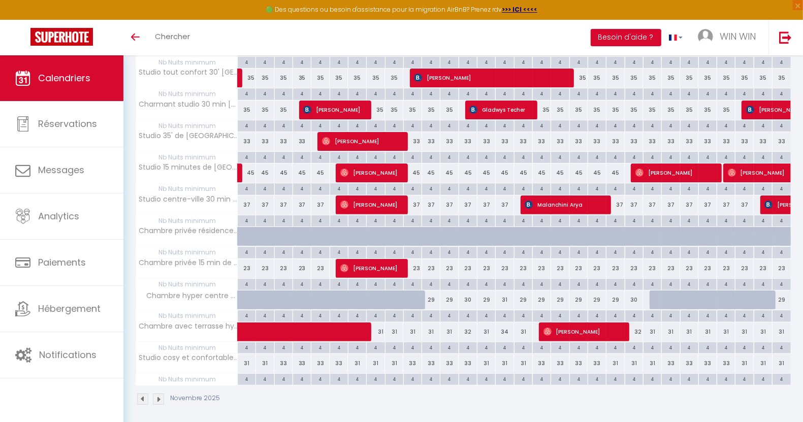
click at [157, 394] on img at bounding box center [158, 399] width 11 height 11
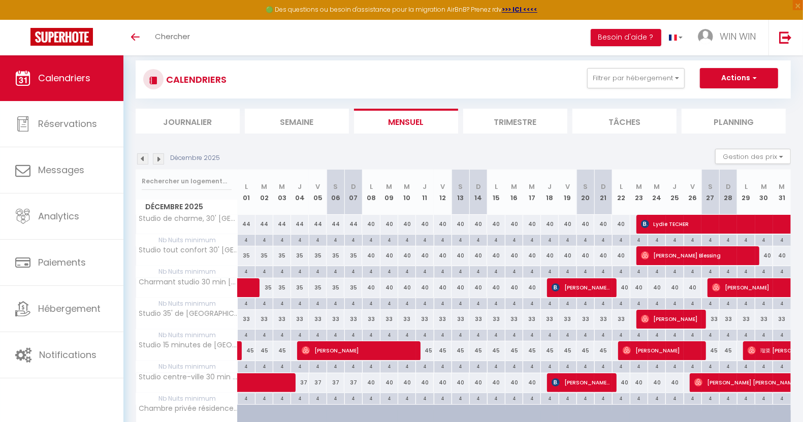
scroll to position [0, 0]
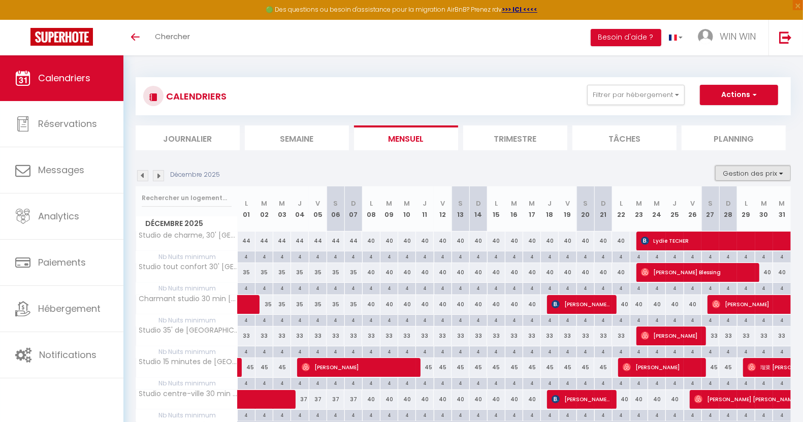
click at [769, 175] on button "Gestion des prix" at bounding box center [753, 173] width 76 height 15
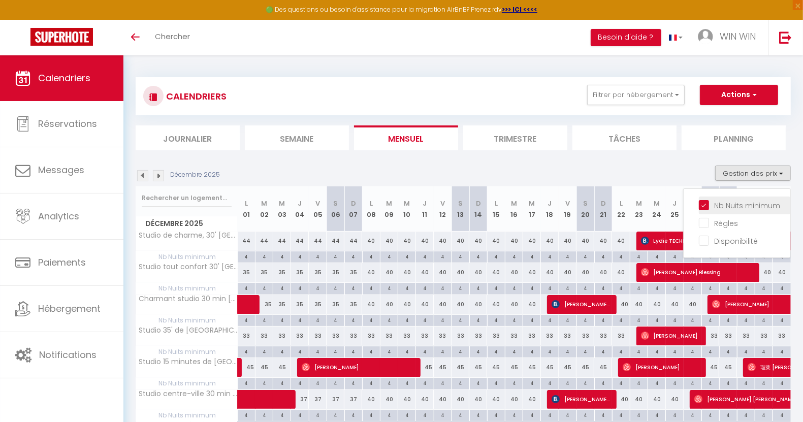
click at [730, 200] on input "Nb Nuits minimum" at bounding box center [744, 205] width 91 height 10
checkbox input "false"
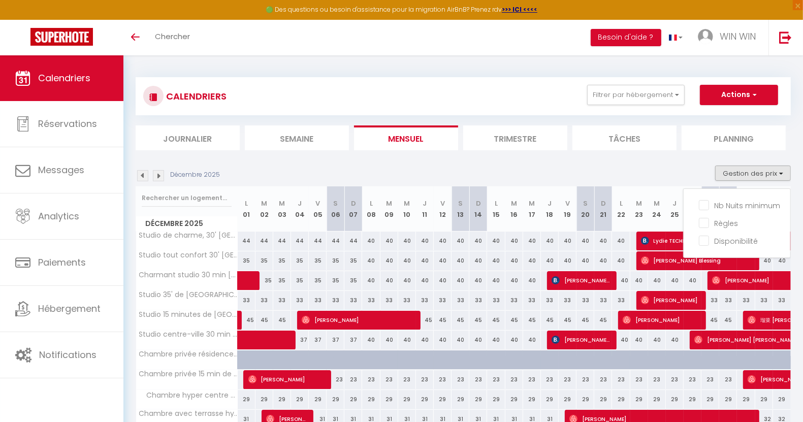
click at [616, 168] on div "Décembre 2025 Gestion des prix Nb Nuits minimum Règles Disponibilité" at bounding box center [463, 176] width 655 height 21
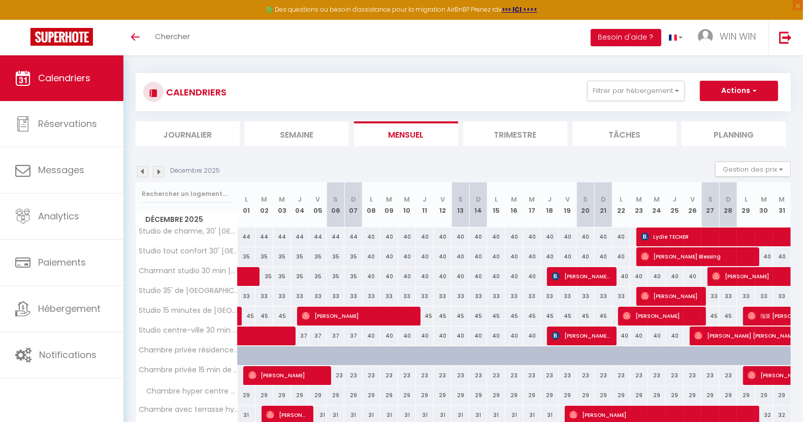
scroll to position [66, 0]
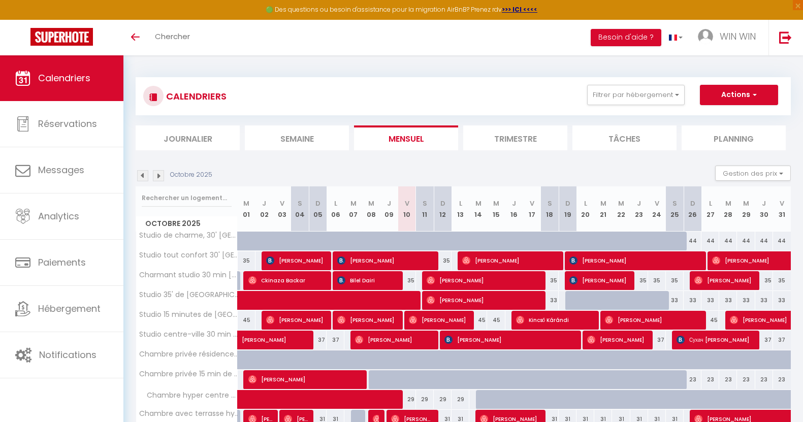
scroll to position [66, 0]
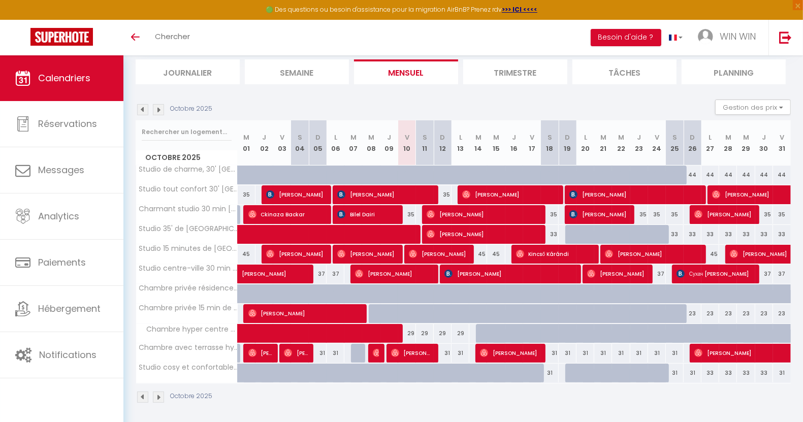
click at [479, 330] on div at bounding box center [485, 333] width 18 height 19
type input "29"
type input "Mar 14 Octobre 2025"
type input "Mer 15 Octobre 2025"
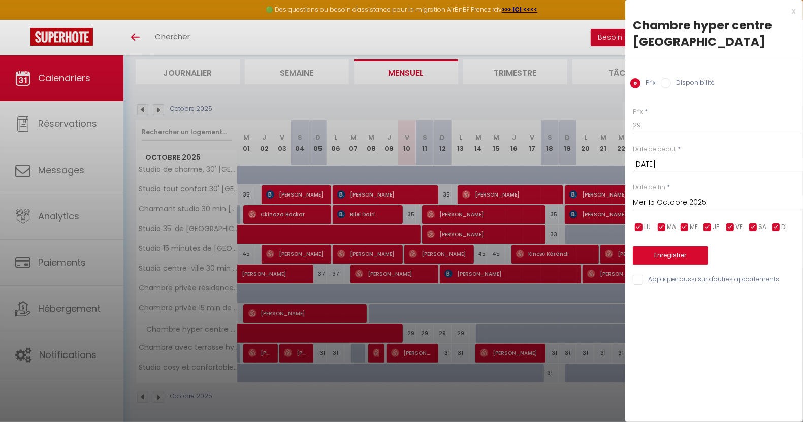
click at [696, 84] on label "Disponibilité" at bounding box center [693, 83] width 44 height 11
click at [671, 84] on input "Disponibilité" at bounding box center [666, 83] width 10 height 10
radio input "true"
radio input "false"
click at [650, 168] on input "Mar 14 Octobre 2025" at bounding box center [718, 165] width 170 height 13
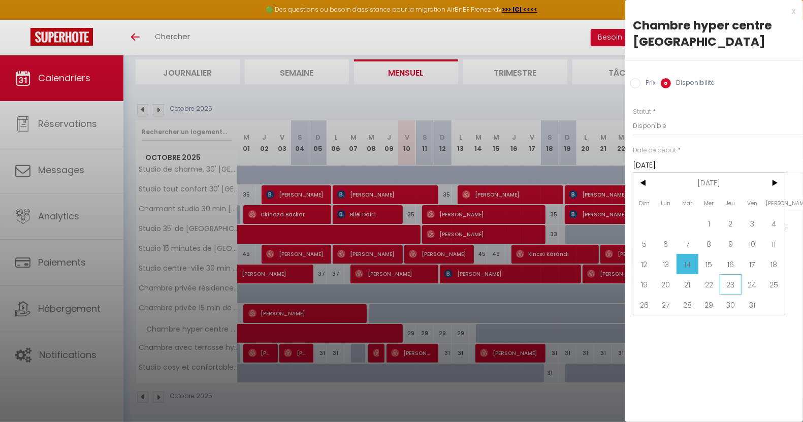
click at [734, 286] on span "23" at bounding box center [731, 284] width 22 height 20
type input "Jeu 23 Octobre 2025"
type input "Ven 24 Octobre 2025"
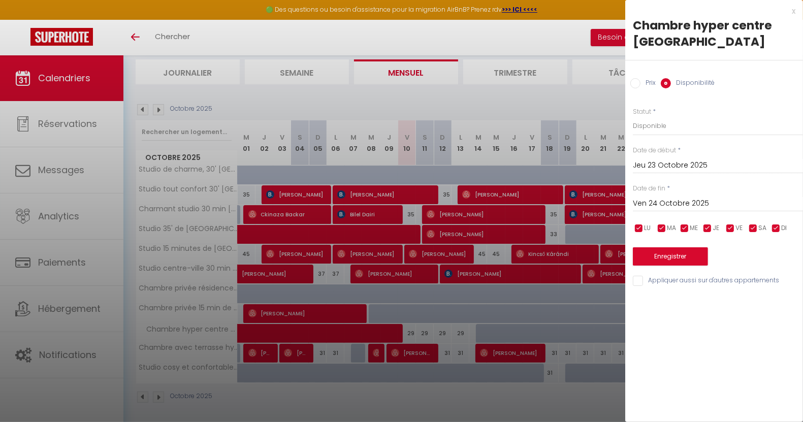
click at [668, 163] on input "Jeu 23 Octobre 2025" at bounding box center [718, 165] width 170 height 13
click at [524, 86] on div at bounding box center [401, 211] width 803 height 422
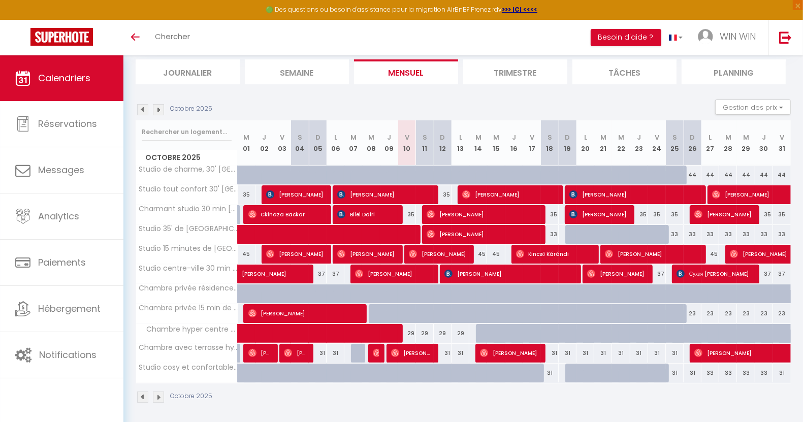
click at [479, 333] on div at bounding box center [485, 333] width 18 height 19
select select "1"
type input "Mar 14 Octobre 2025"
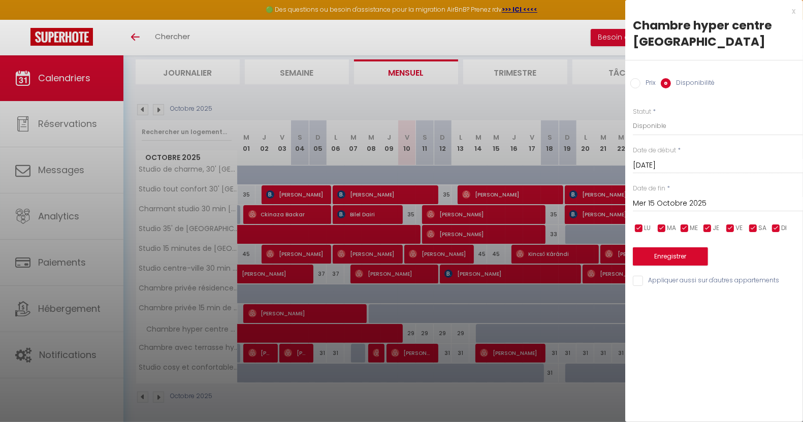
click at [653, 201] on input "Mer 15 Octobre 2025" at bounding box center [718, 203] width 170 height 13
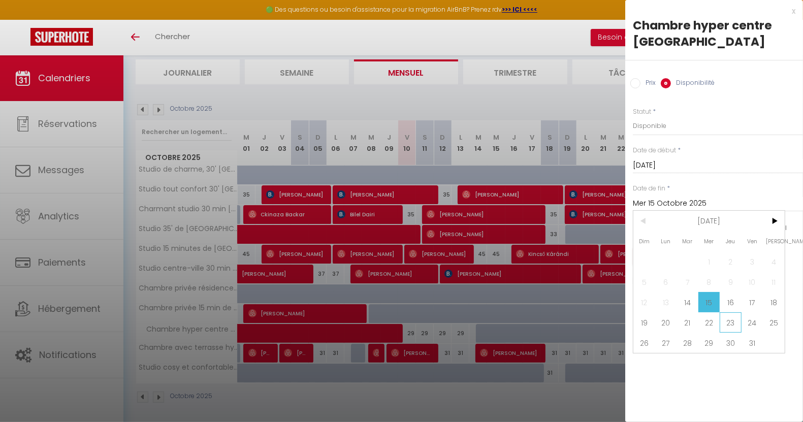
click at [730, 324] on span "23" at bounding box center [731, 322] width 22 height 20
type input "Jeu 23 Octobre 2025"
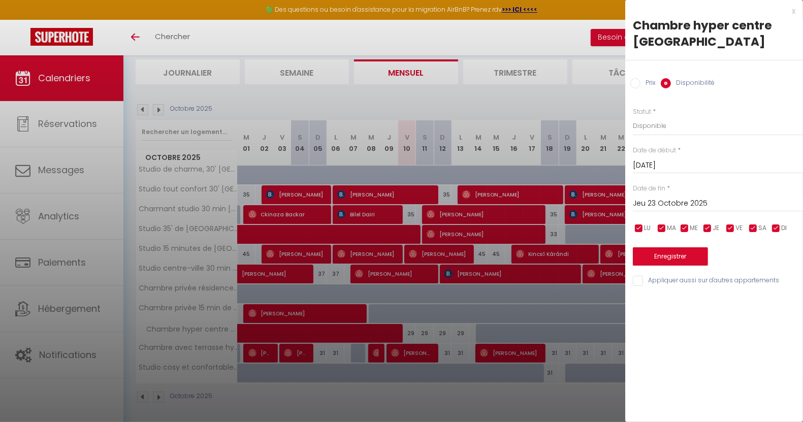
click at [704, 339] on div "x Chambre hyper centre Evry Prix Disponibilité Prix * 29 Statut * Disponible In…" at bounding box center [714, 211] width 178 height 422
click at [663, 257] on button "Enregistrer" at bounding box center [670, 256] width 75 height 18
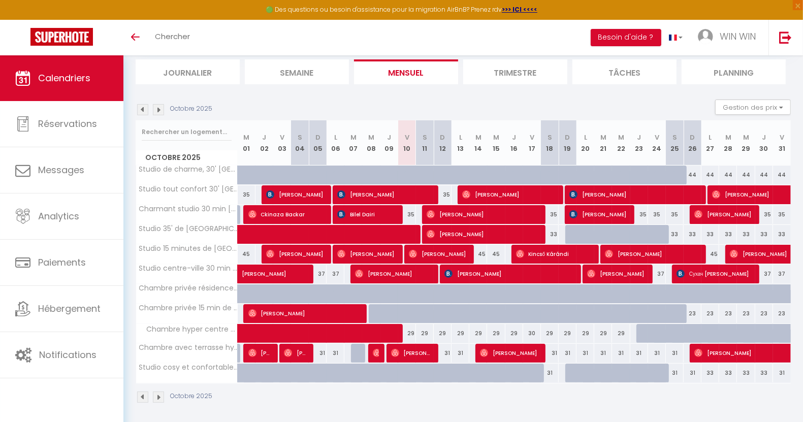
click at [639, 329] on div at bounding box center [646, 333] width 18 height 19
select select "1"
type input "Jeu 23 Octobre 2025"
type input "Ven 24 Octobre 2025"
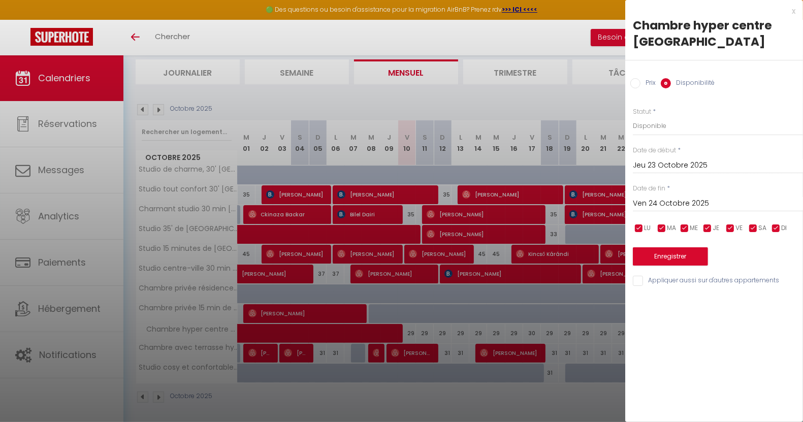
click at [476, 330] on div at bounding box center [401, 211] width 803 height 422
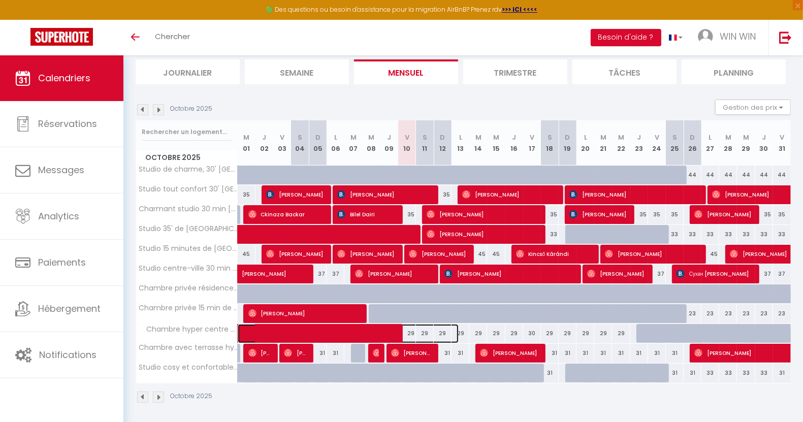
click at [413, 329] on span at bounding box center [353, 333] width 210 height 19
select select "OK"
select select "0"
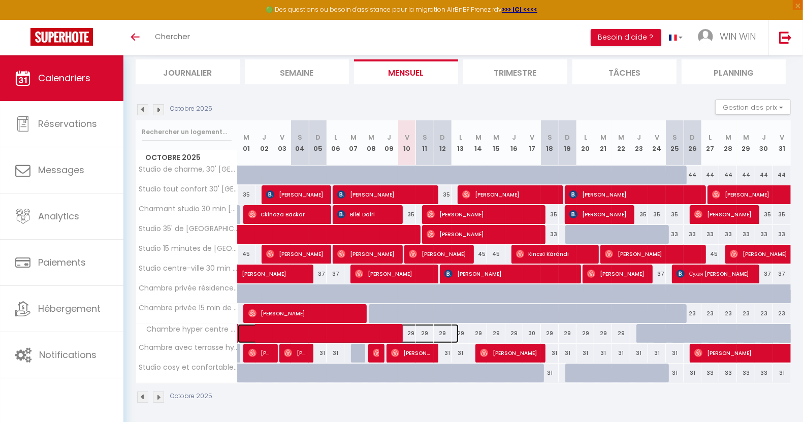
select select "1"
select select
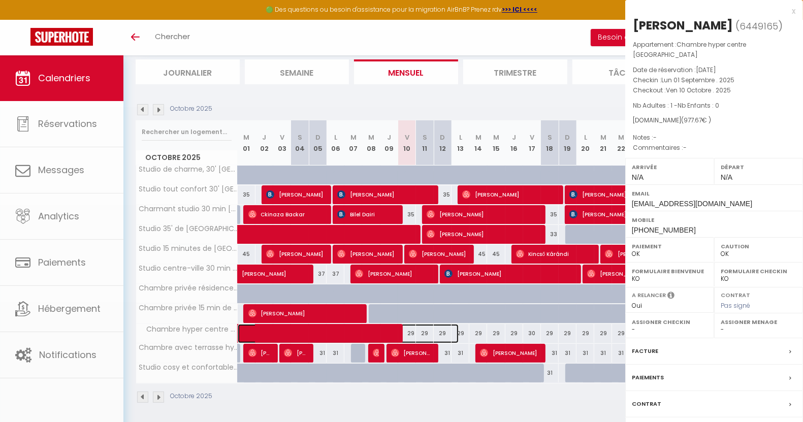
select select "48468"
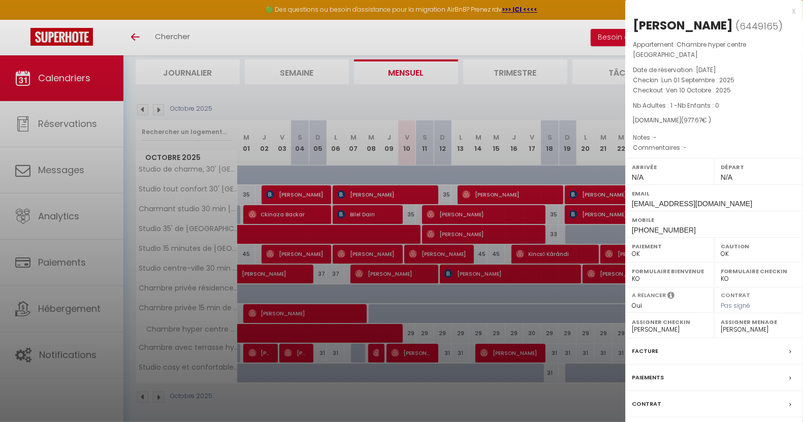
click at [437, 329] on div at bounding box center [401, 211] width 803 height 422
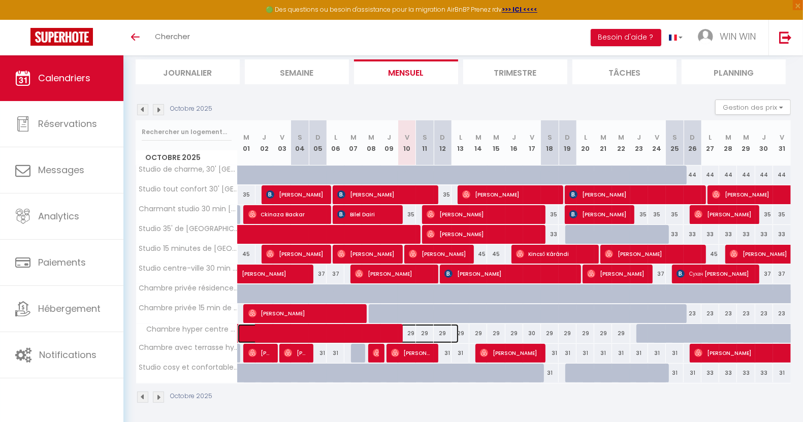
click at [458, 331] on span at bounding box center [353, 333] width 210 height 19
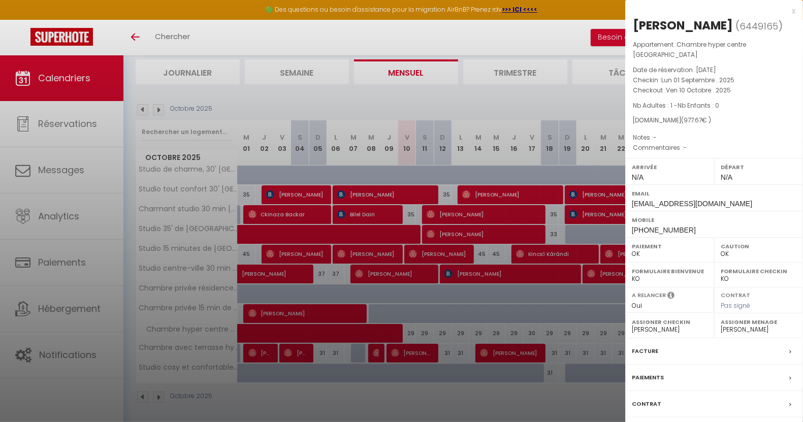
click at [555, 336] on div at bounding box center [401, 211] width 803 height 422
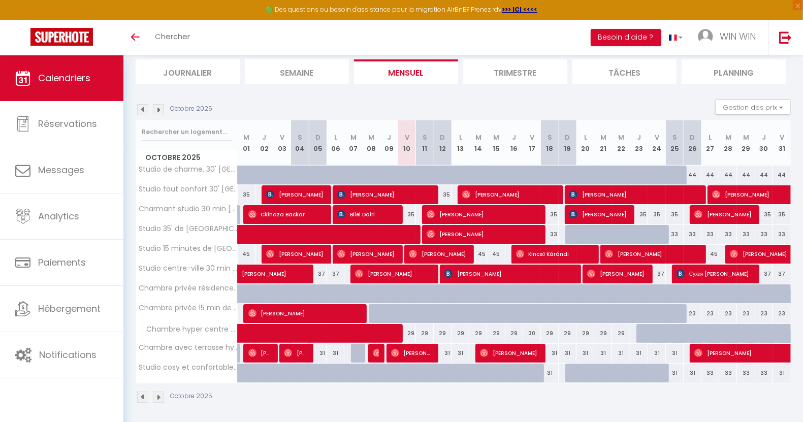
click at [600, 331] on div "29" at bounding box center [603, 333] width 18 height 19
select select "1"
type input "[DATE] Octobre 2025"
type input "Mer 22 Octobre 2025"
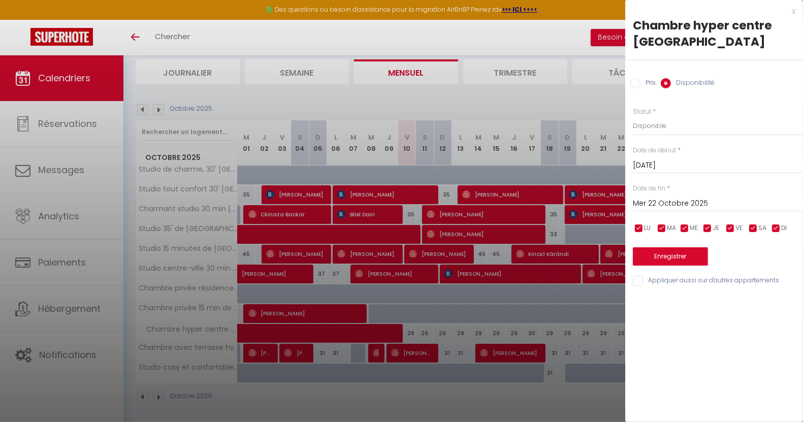
click at [661, 168] on input "[DATE] Octobre 2025" at bounding box center [718, 165] width 170 height 13
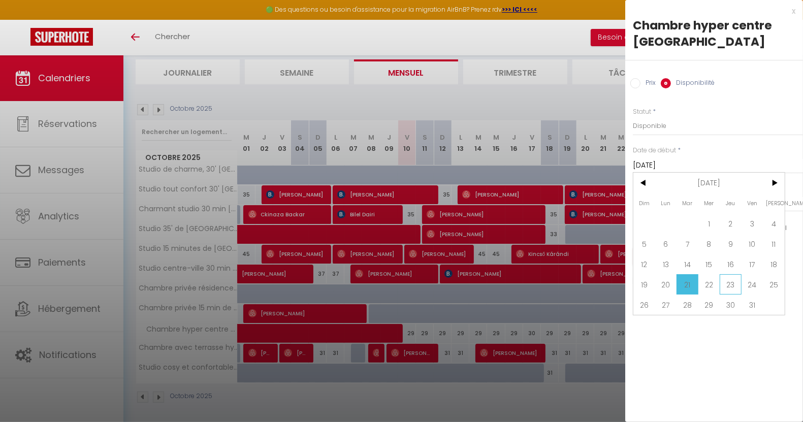
click at [730, 287] on span "23" at bounding box center [731, 284] width 22 height 20
type input "Jeu 23 Octobre 2025"
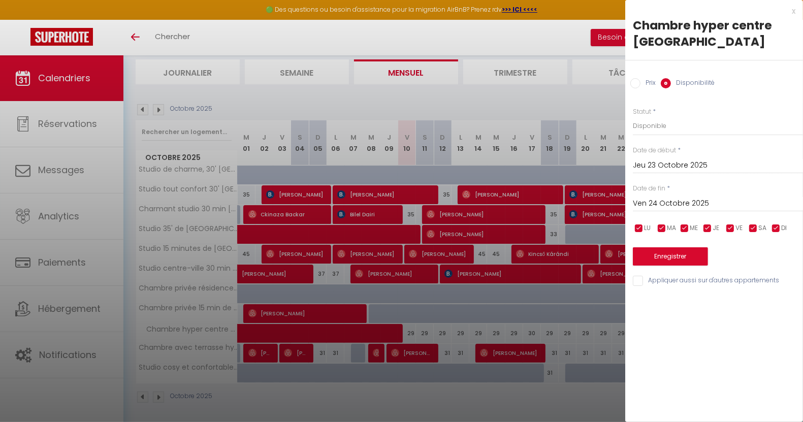
click at [666, 204] on input "Ven 24 Octobre 2025" at bounding box center [718, 203] width 170 height 13
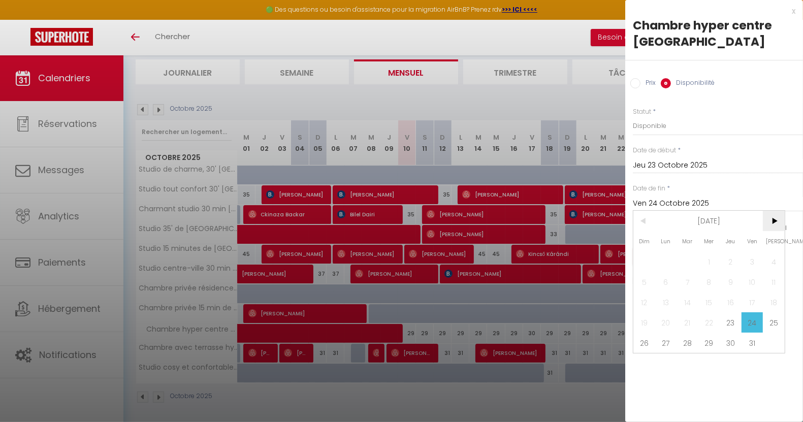
click at [774, 214] on span ">" at bounding box center [774, 221] width 22 height 20
click at [775, 222] on span ">" at bounding box center [774, 221] width 22 height 20
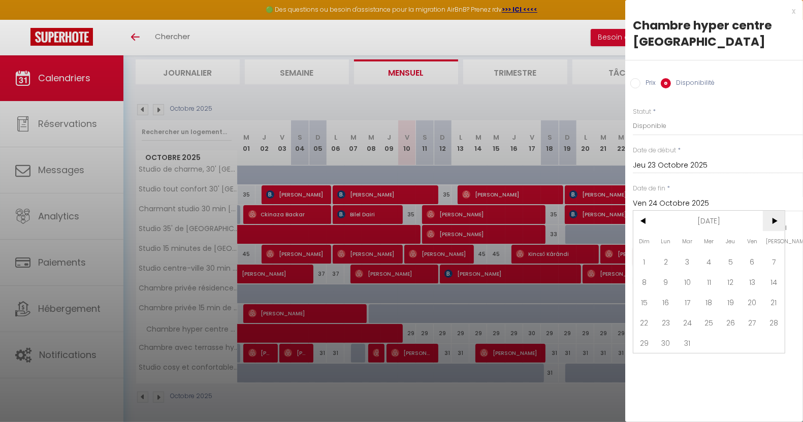
click at [775, 222] on span ">" at bounding box center [774, 221] width 22 height 20
click at [775, 223] on span ">" at bounding box center [774, 221] width 22 height 20
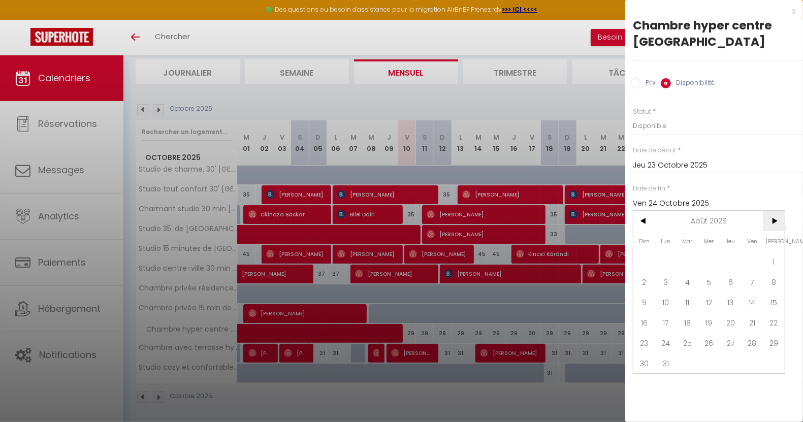
click at [775, 223] on span ">" at bounding box center [774, 221] width 22 height 20
click at [662, 343] on span "30" at bounding box center [666, 343] width 22 height 20
type input "Lun 30 Novembre 2026"
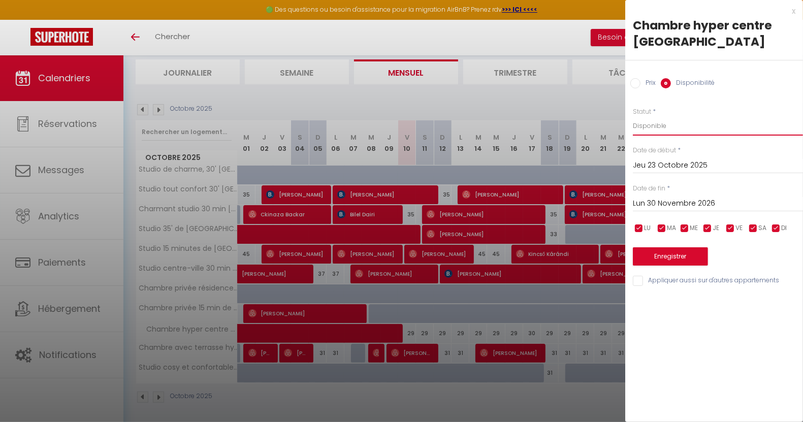
click at [658, 128] on select "Disponible Indisponible" at bounding box center [718, 125] width 170 height 19
select select "0"
click at [633, 116] on select "Disponible Indisponible" at bounding box center [718, 125] width 170 height 19
click at [717, 346] on div "x Chambre hyper centre Evry Prix Disponibilité Prix * 29 Statut * Disponible In…" at bounding box center [714, 211] width 178 height 422
click at [686, 257] on button "Enregistrer" at bounding box center [670, 256] width 75 height 18
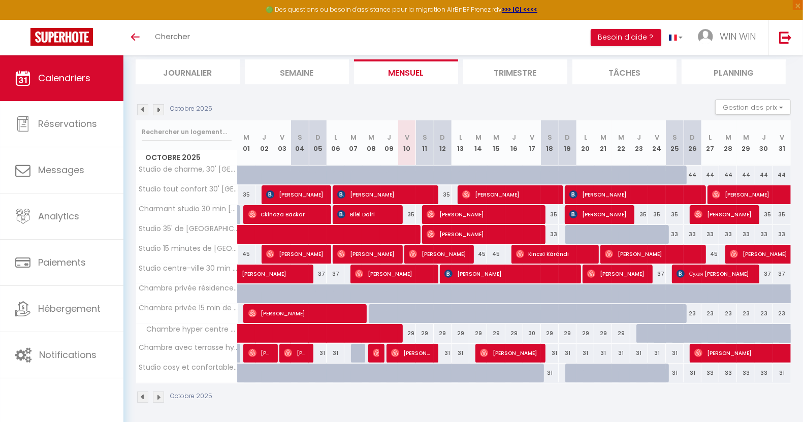
click at [643, 331] on div at bounding box center [646, 333] width 18 height 19
select select "1"
type input "Jeu 23 Octobre 2025"
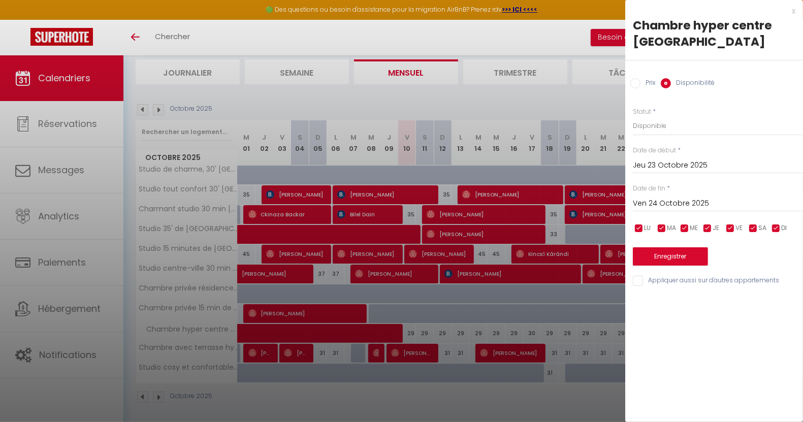
click at [660, 200] on input "Ven 24 Octobre 2025" at bounding box center [718, 203] width 170 height 13
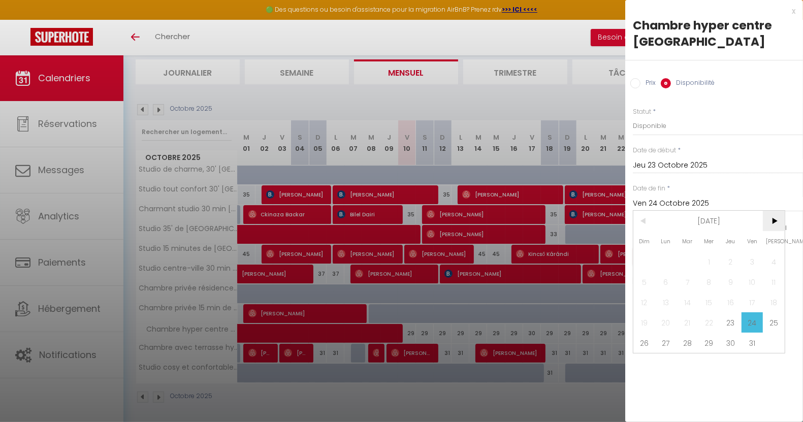
click at [773, 219] on span ">" at bounding box center [774, 221] width 22 height 20
click at [688, 293] on span "11" at bounding box center [688, 302] width 22 height 20
type input "[DATE] Novembre 2025"
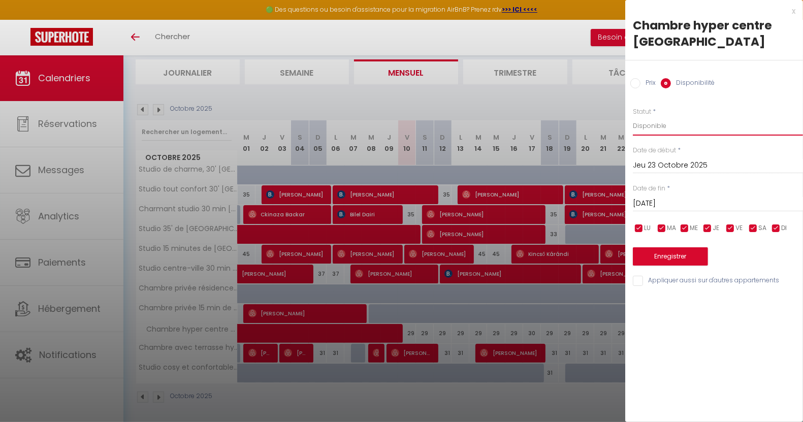
click at [662, 124] on select "Disponible Indisponible" at bounding box center [718, 125] width 170 height 19
select select "0"
click at [633, 116] on select "Disponible Indisponible" at bounding box center [718, 125] width 170 height 19
click at [671, 250] on button "Enregistrer" at bounding box center [670, 256] width 75 height 18
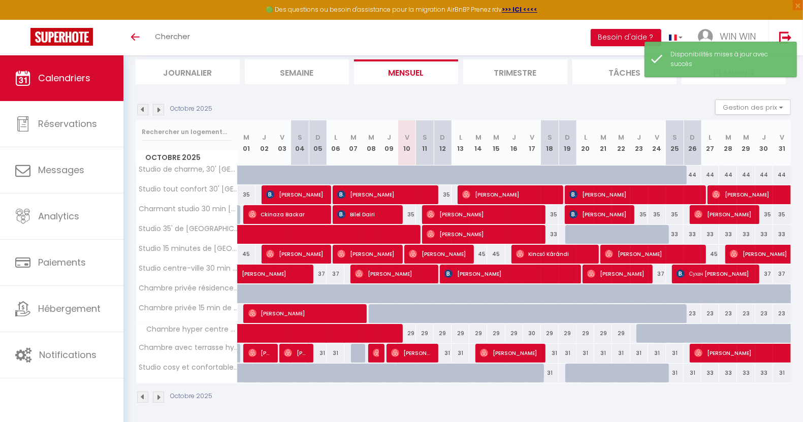
click at [740, 331] on div at bounding box center [746, 333] width 18 height 19
select select "1"
type input "Mer 29 Octobre 2025"
type input "Jeu 30 Octobre 2025"
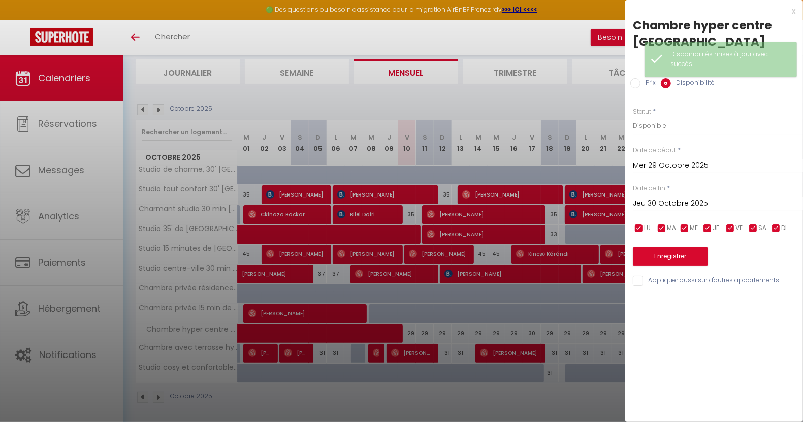
click at [658, 167] on input "Mer 29 Octobre 2025" at bounding box center [718, 165] width 170 height 13
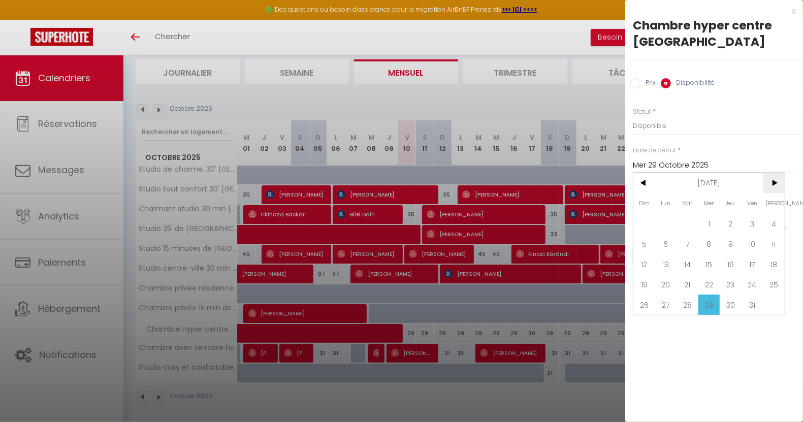
click at [772, 181] on span ">" at bounding box center [774, 183] width 22 height 20
click at [687, 262] on span "11" at bounding box center [688, 264] width 22 height 20
type input "[DATE] Novembre 2025"
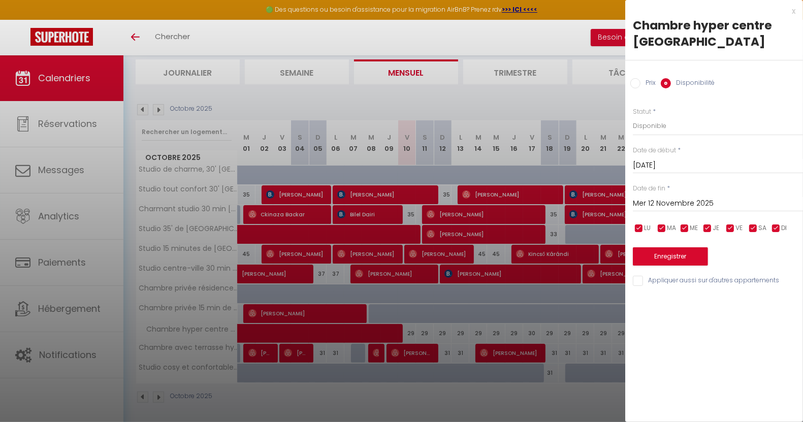
click at [671, 204] on input "Mer 12 Novembre 2025" at bounding box center [718, 203] width 170 height 13
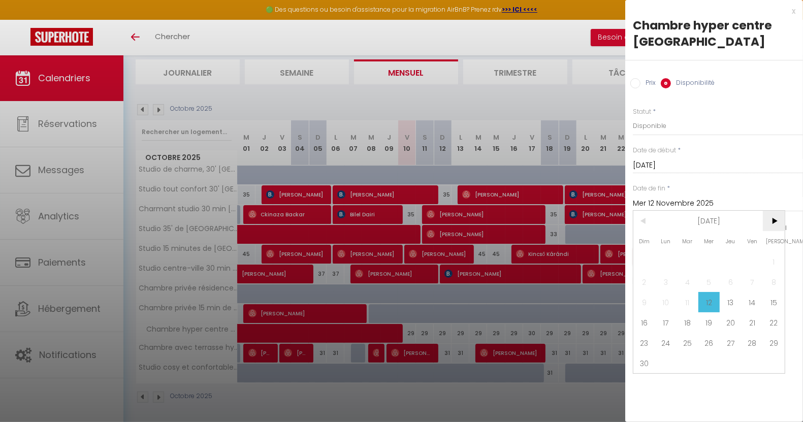
click at [771, 218] on span ">" at bounding box center [774, 221] width 22 height 20
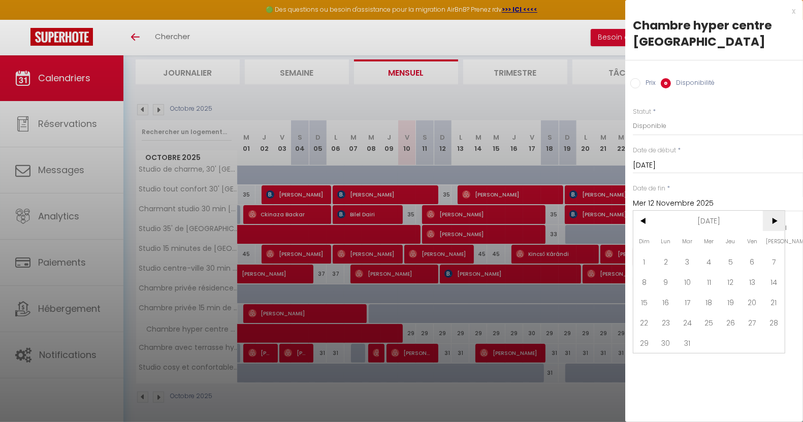
click at [771, 218] on span ">" at bounding box center [774, 221] width 22 height 20
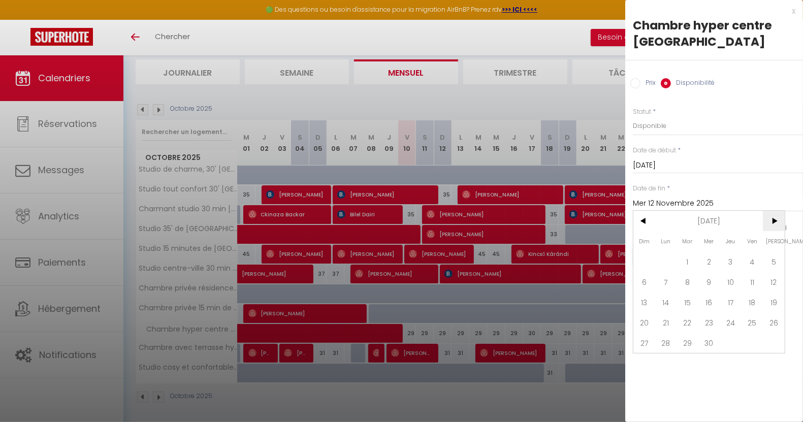
click at [771, 218] on span ">" at bounding box center [774, 221] width 22 height 20
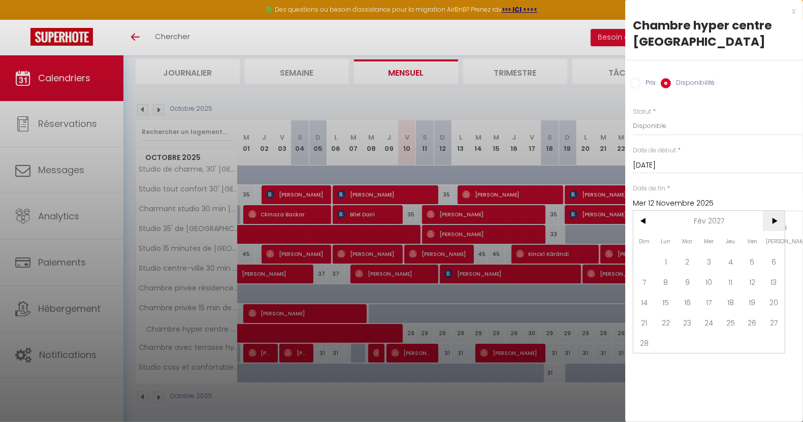
click at [771, 218] on span ">" at bounding box center [774, 221] width 22 height 20
click at [663, 357] on span "31" at bounding box center [666, 363] width 22 height 20
type input "Lun 31 Mai 2027"
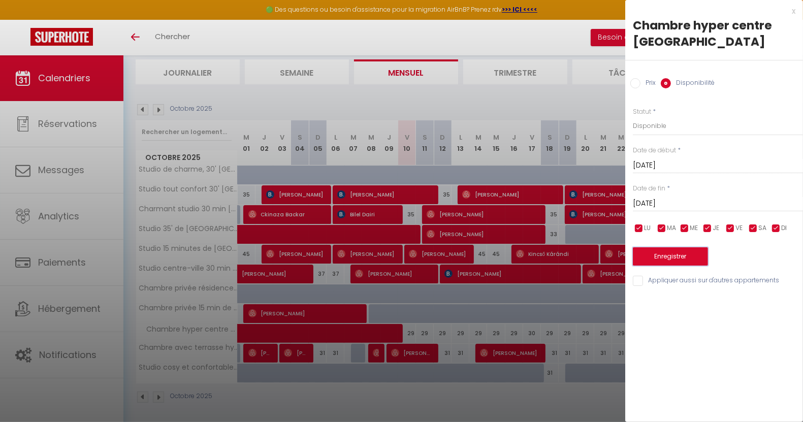
click at [665, 256] on button "Enregistrer" at bounding box center [670, 256] width 75 height 18
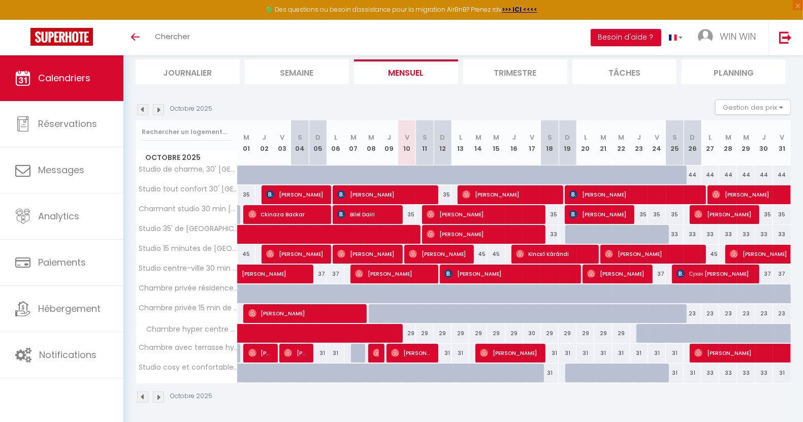
click at [462, 394] on div "Octobre 2025" at bounding box center [463, 399] width 655 height 30
